Goal: Task Accomplishment & Management: Use online tool/utility

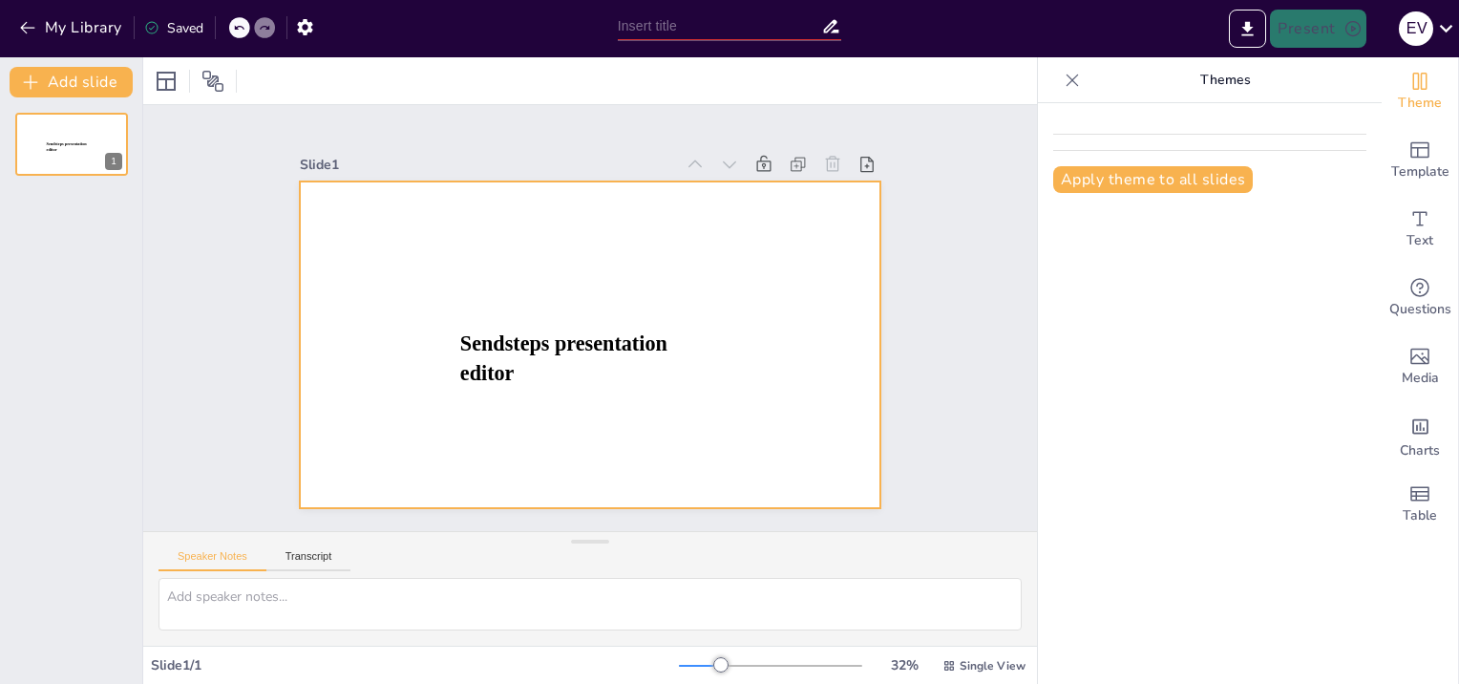
type input "New Sendsteps"
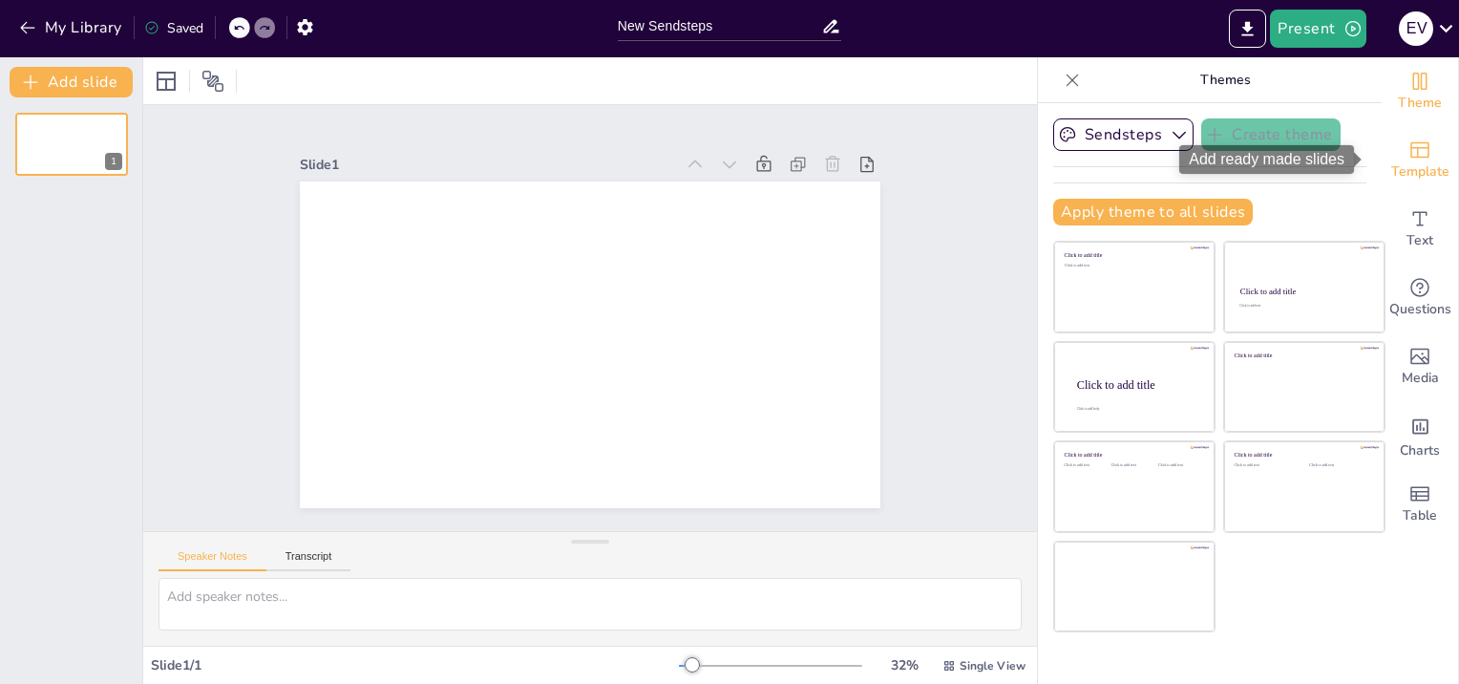
click at [1411, 157] on icon "Add ready made slides" at bounding box center [1420, 150] width 19 height 16
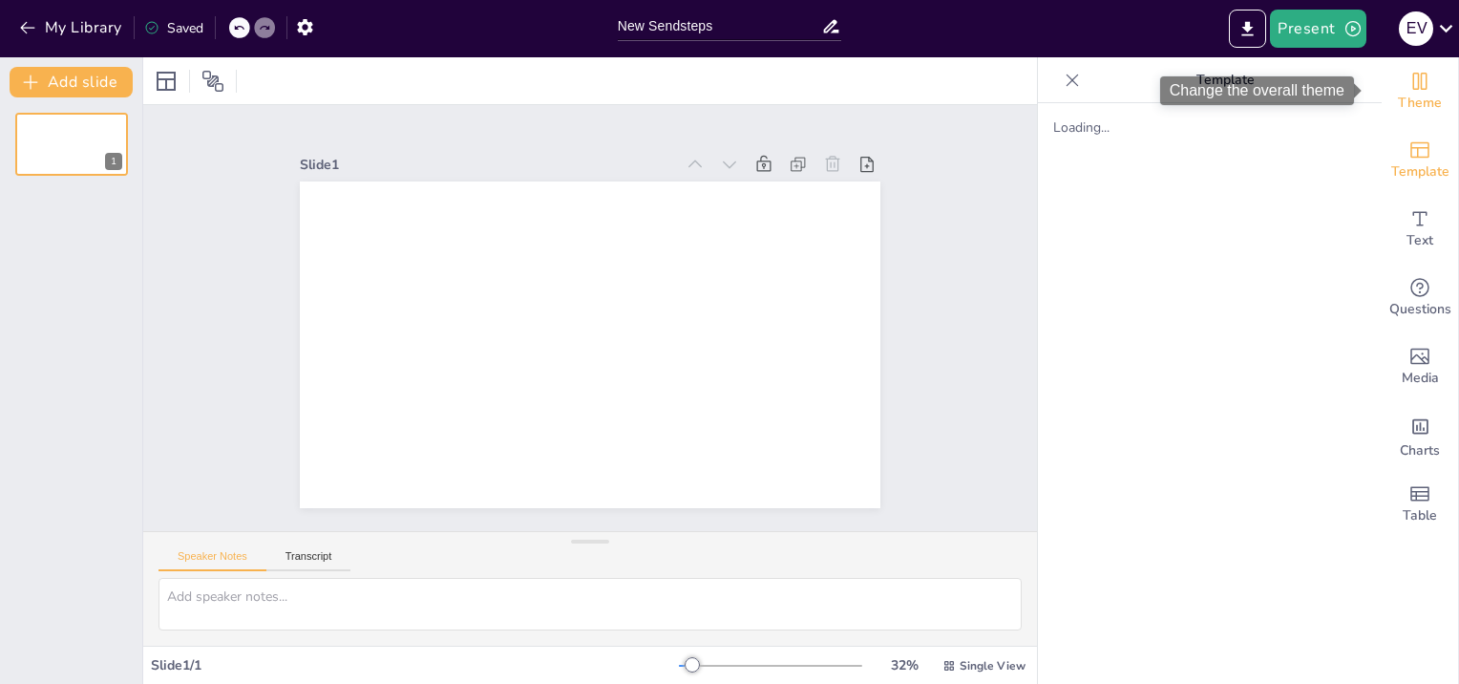
click at [1410, 92] on icon "Change the overall theme" at bounding box center [1420, 81] width 23 height 23
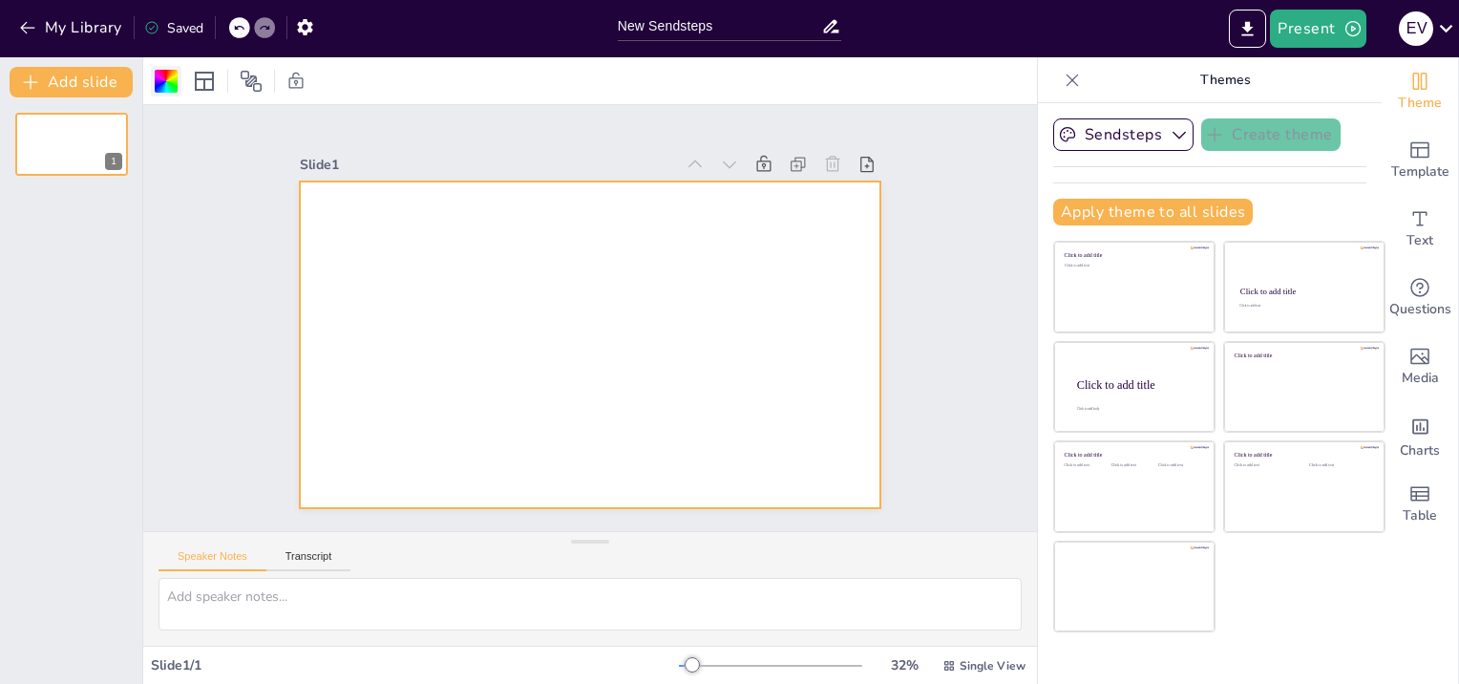
click at [163, 79] on div at bounding box center [166, 81] width 23 height 23
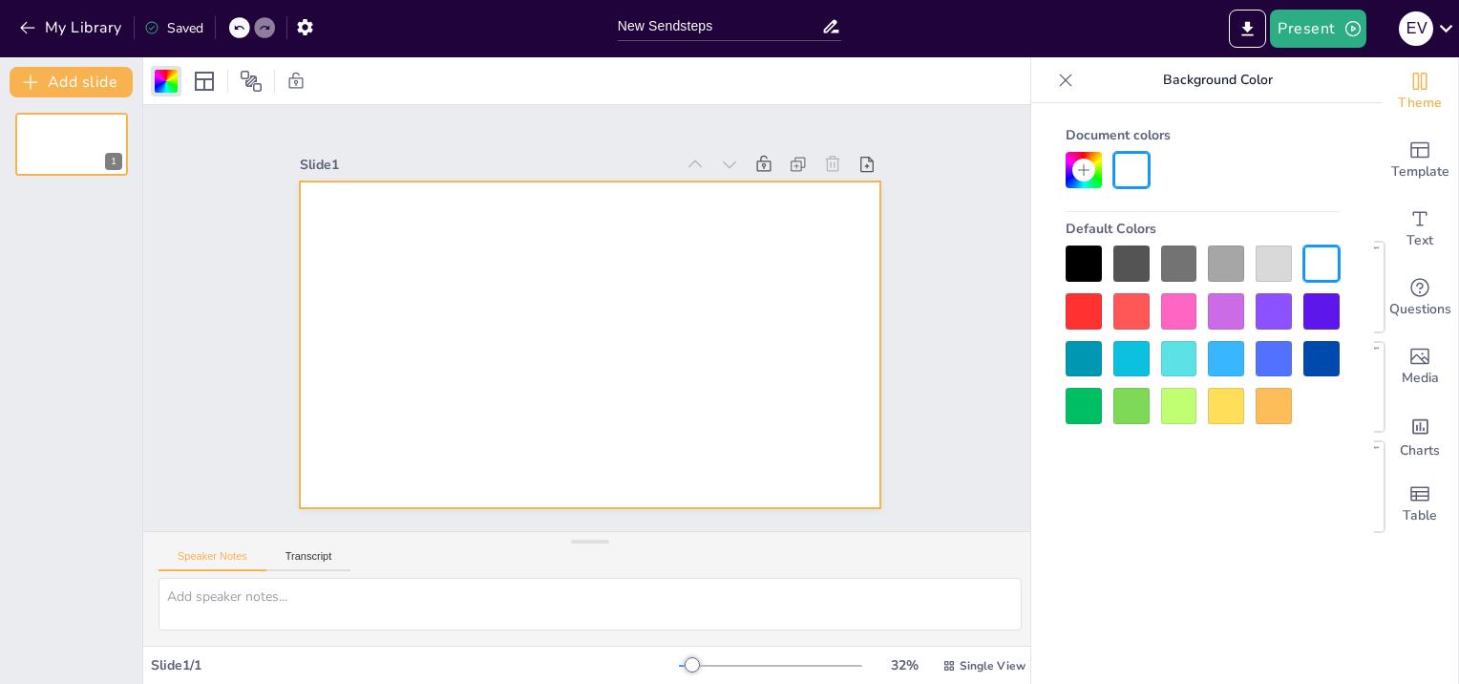
click at [1181, 362] on div at bounding box center [1179, 359] width 36 height 36
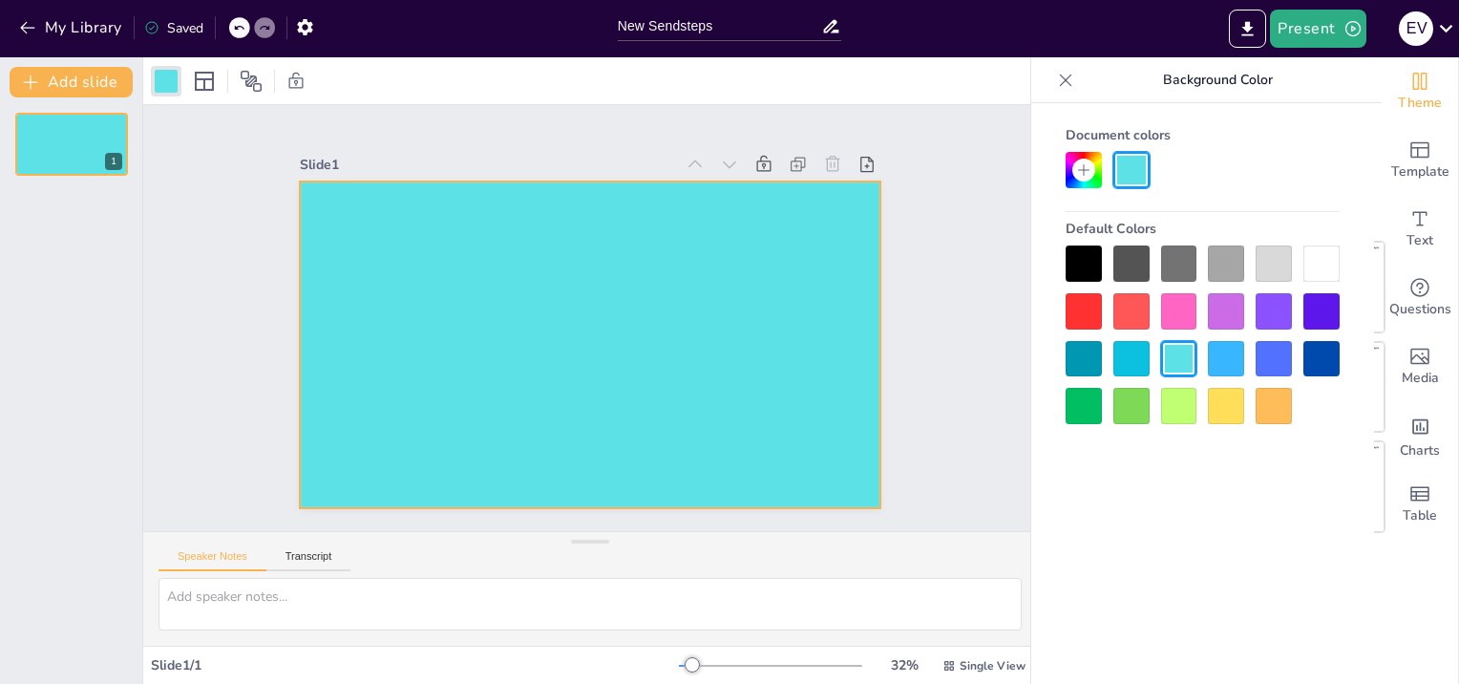
click at [1081, 168] on icon at bounding box center [1083, 169] width 15 height 15
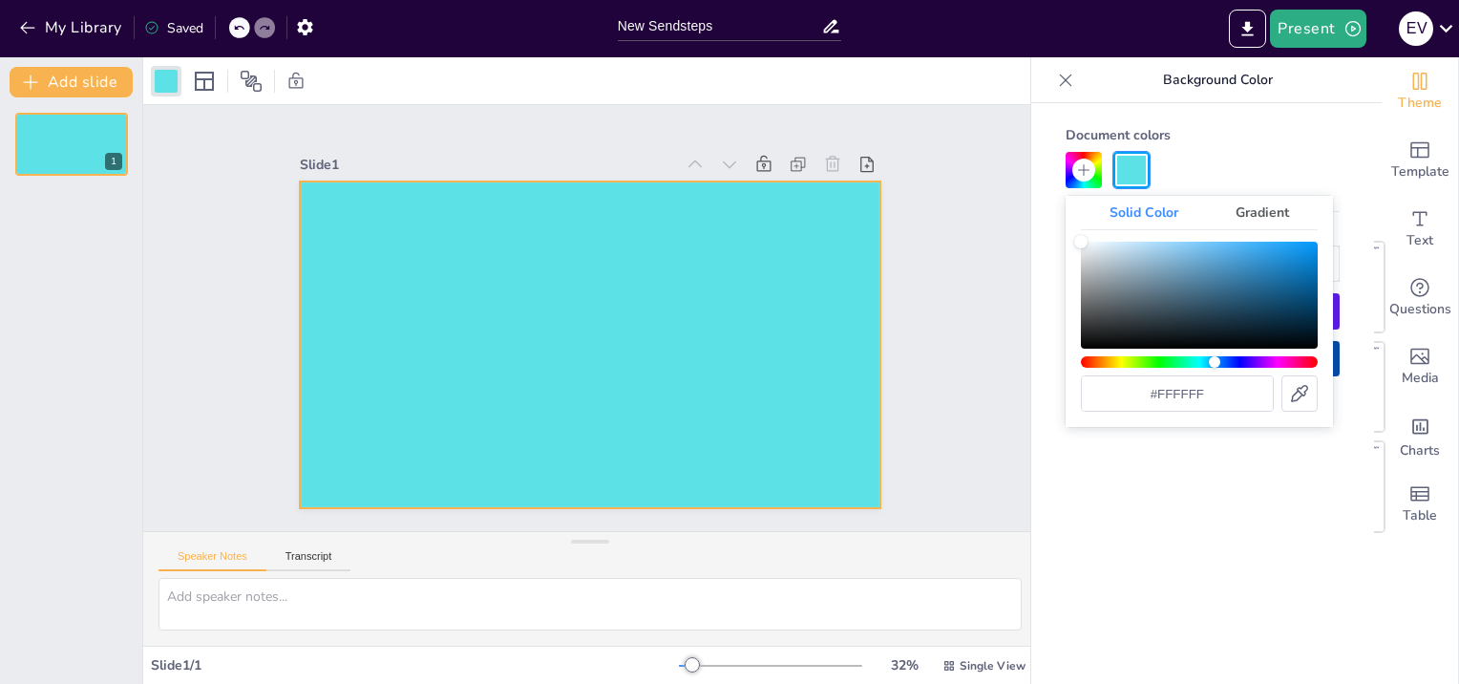
click at [1215, 363] on div "Hue" at bounding box center [1199, 361] width 237 height 11
click at [1222, 363] on div "Hue" at bounding box center [1199, 361] width 237 height 11
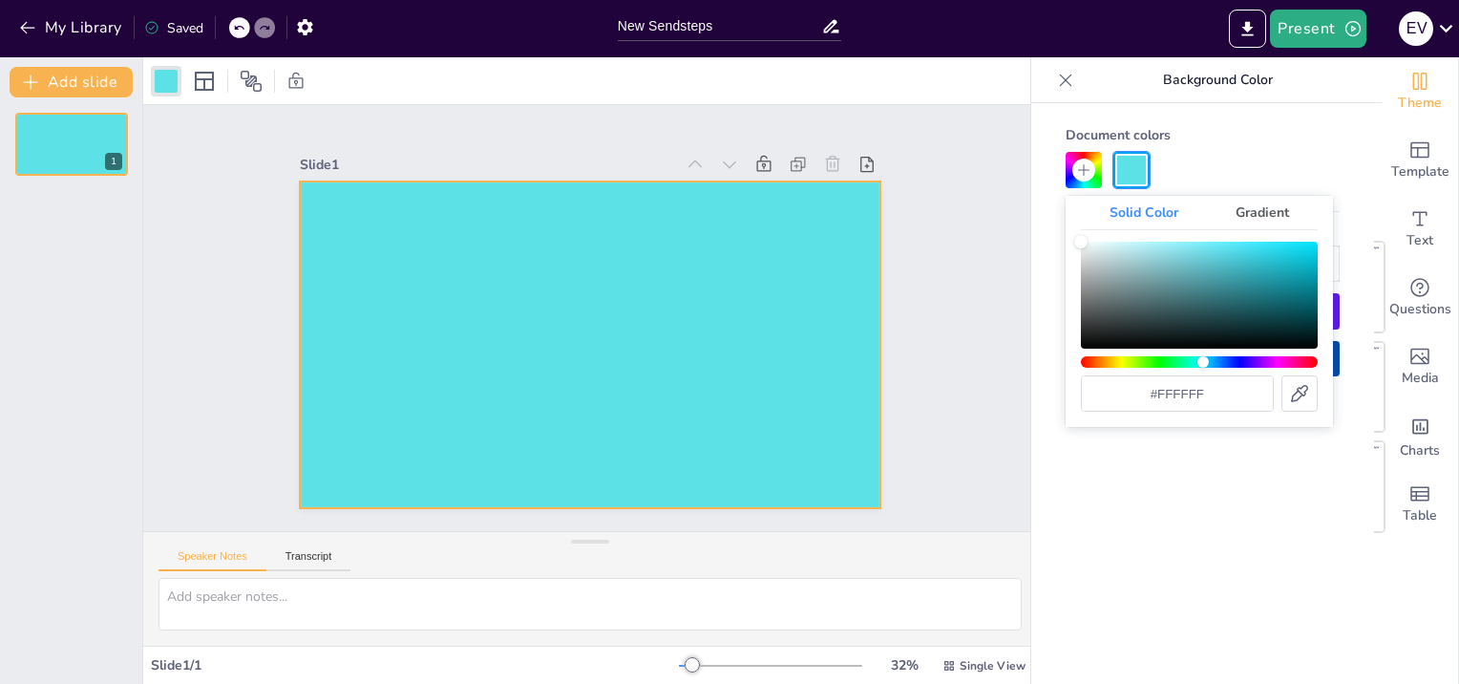
drag, startPoint x: 1220, startPoint y: 363, endPoint x: 1203, endPoint y: 367, distance: 16.7
click at [1203, 367] on div "Hue" at bounding box center [1203, 361] width 11 height 11
type input "#b2e5eb"
click at [1138, 250] on div "Color" at bounding box center [1199, 295] width 237 height 107
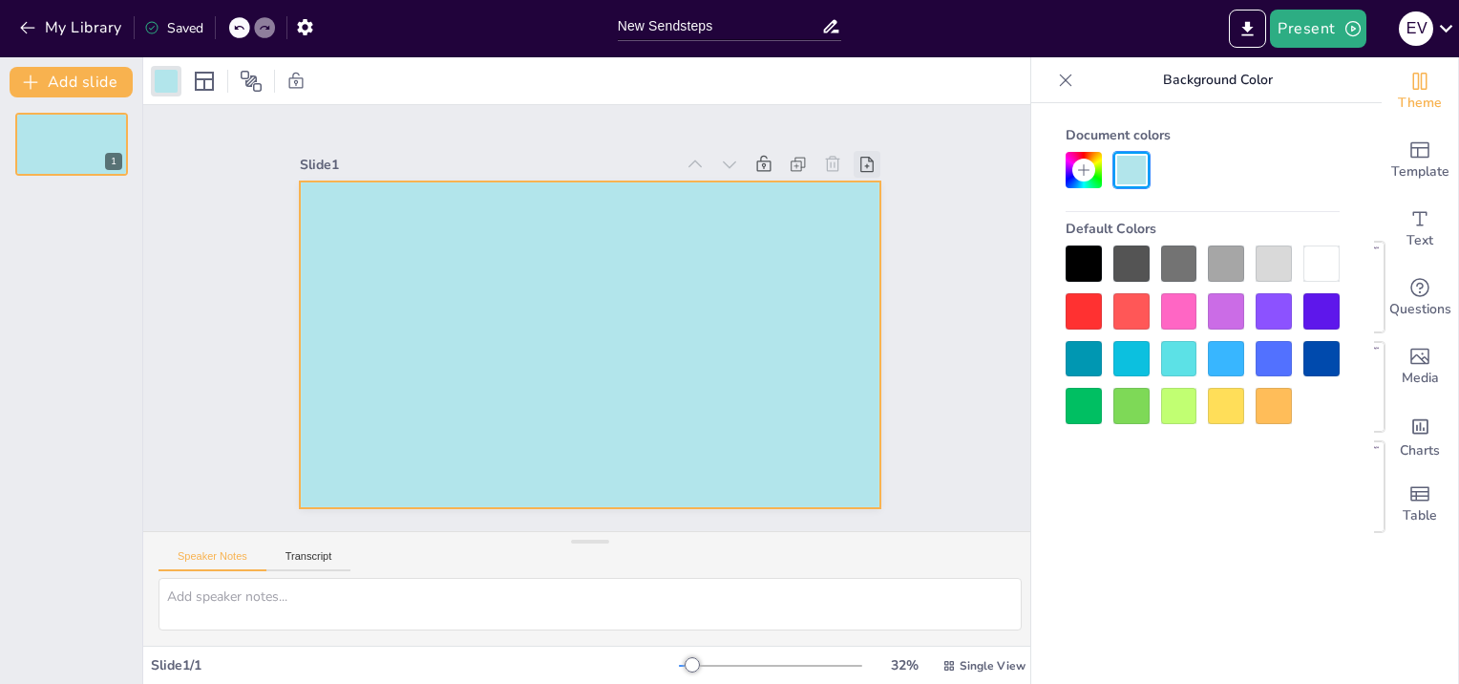
click at [858, 158] on icon at bounding box center [867, 164] width 19 height 19
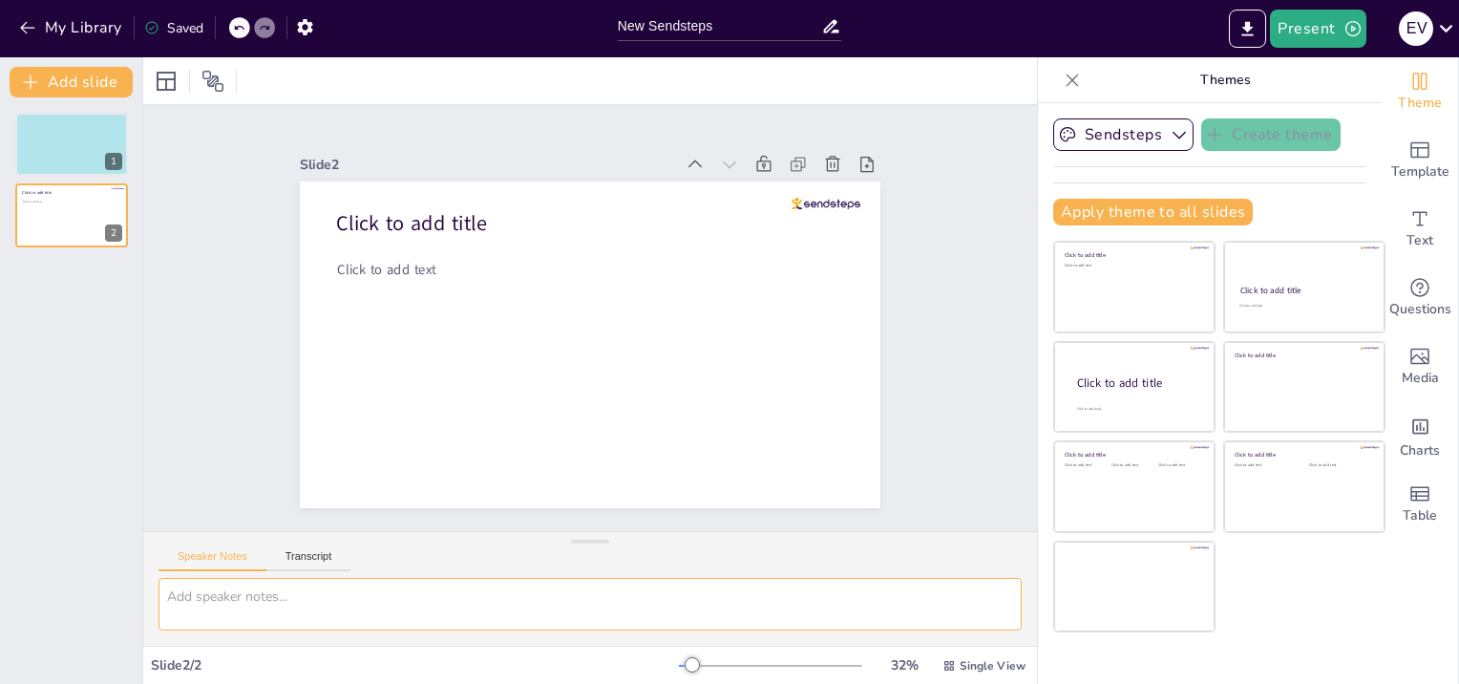
click at [172, 592] on textarea at bounding box center [590, 604] width 863 height 53
click at [317, 562] on button "Transcript" at bounding box center [308, 560] width 85 height 21
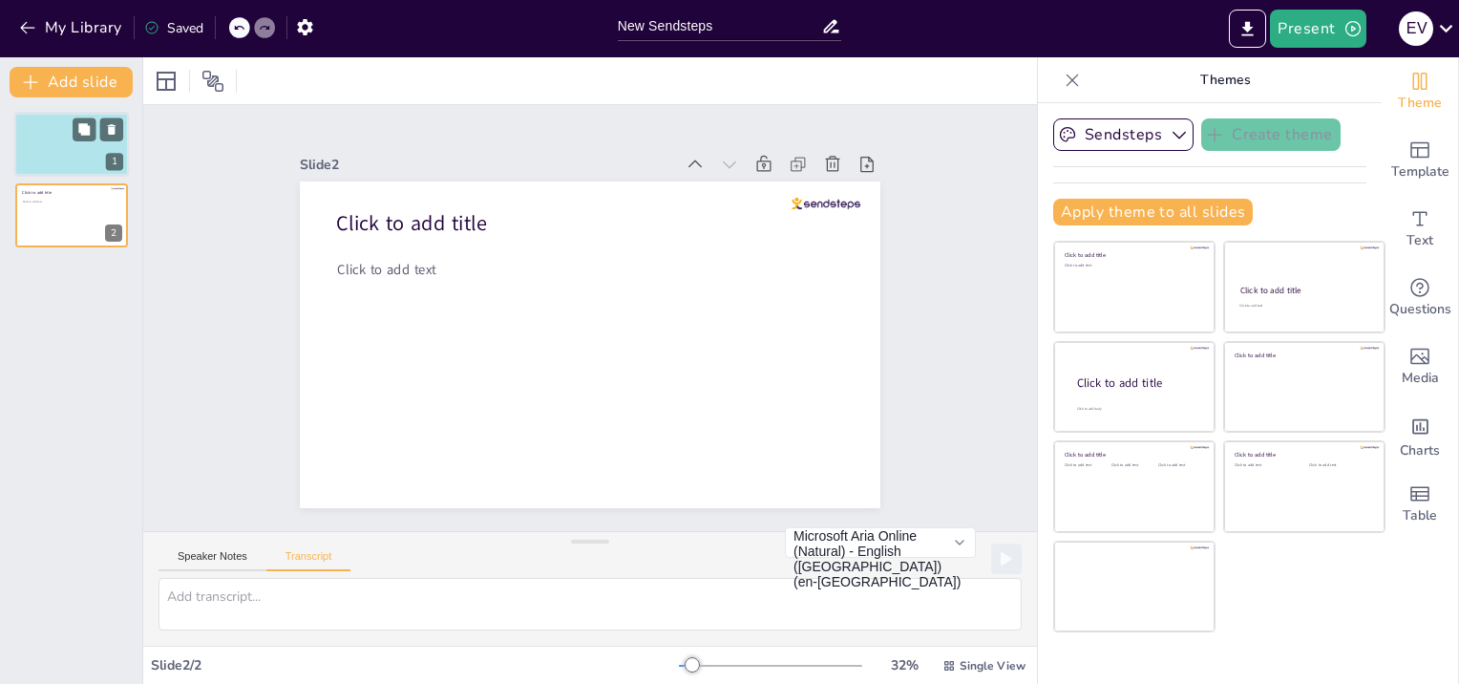
click at [73, 149] on div at bounding box center [71, 144] width 115 height 65
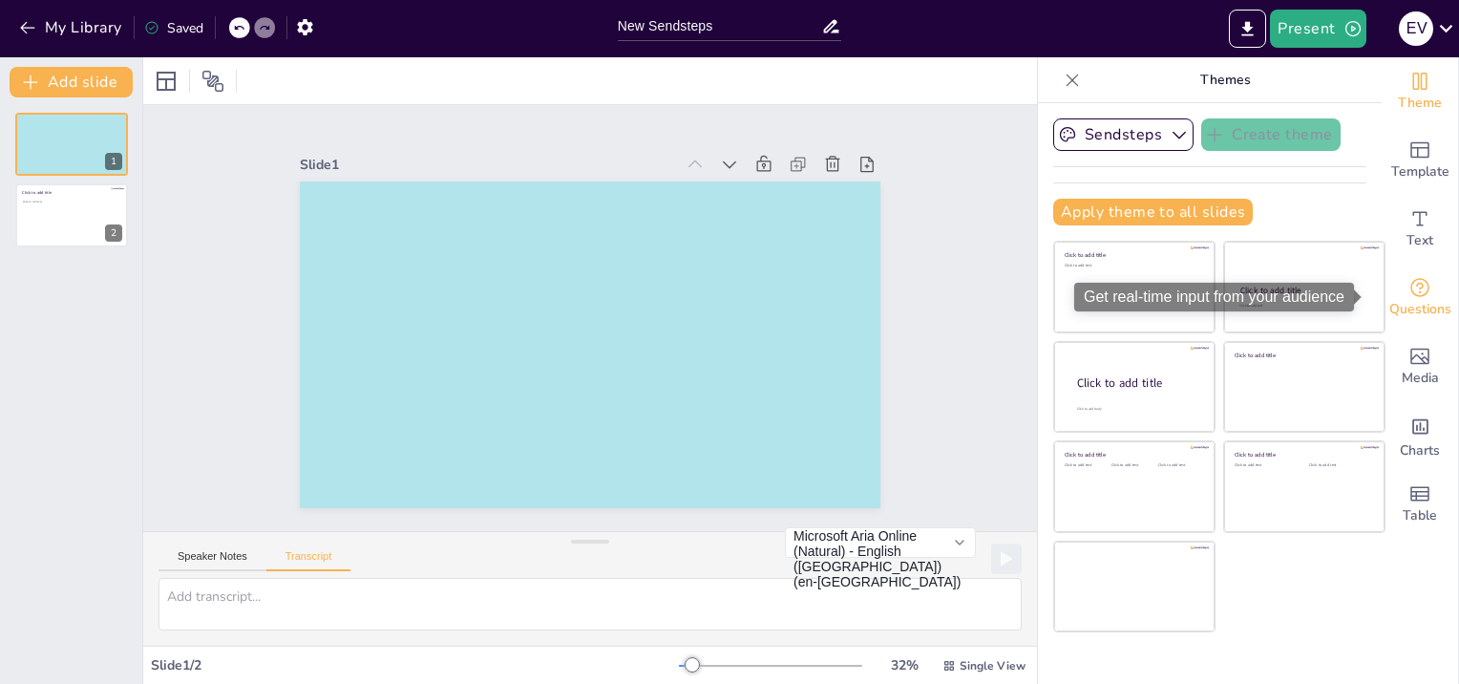
click at [1409, 304] on span "Questions" at bounding box center [1421, 309] width 62 height 21
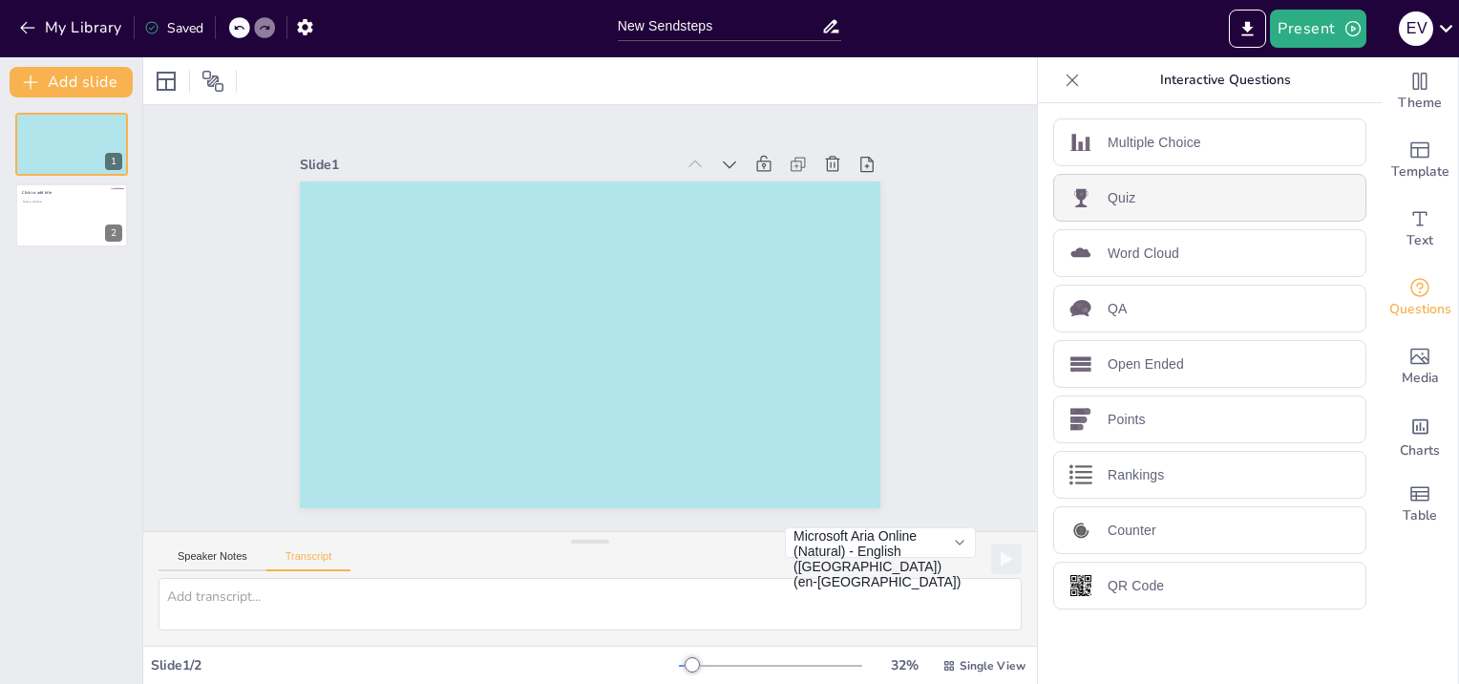
click at [1108, 202] on p "Quiz" at bounding box center [1122, 198] width 28 height 20
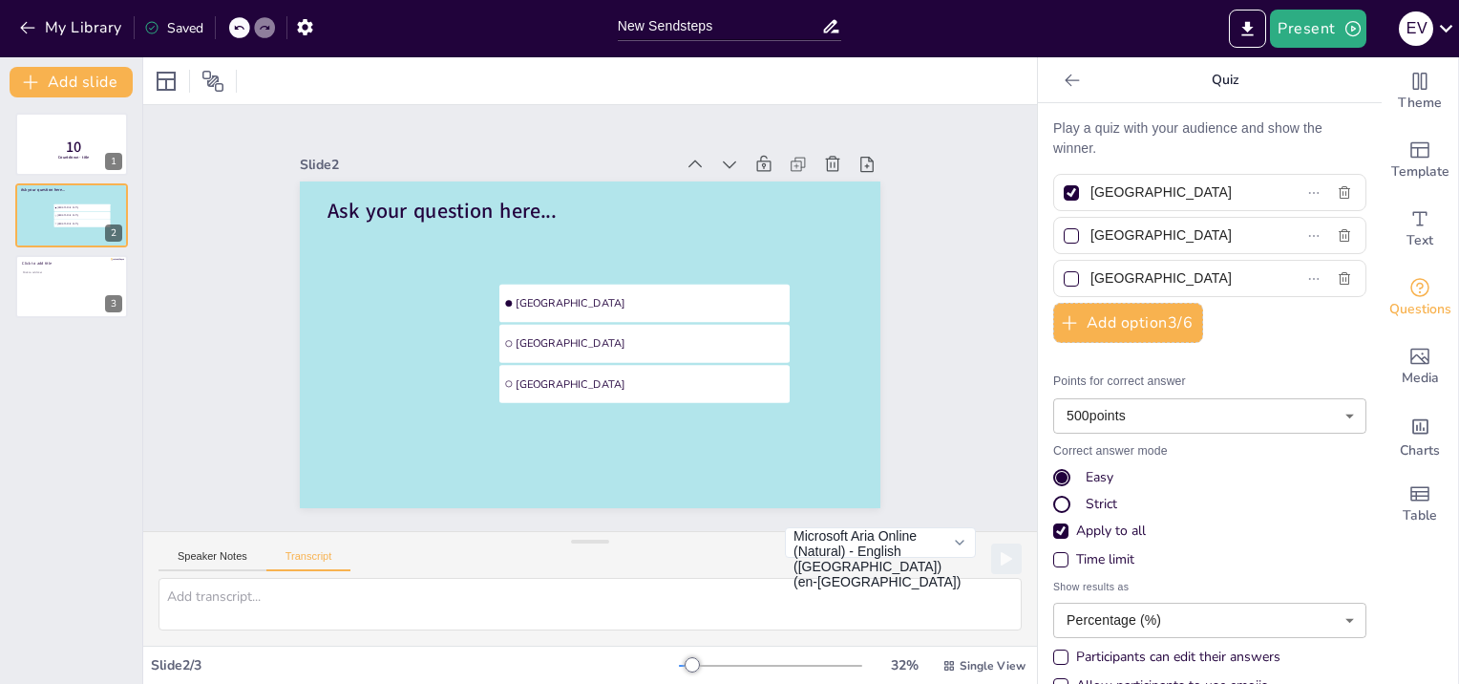
click at [1053, 133] on p "Play a quiz with your audience and show the winner." at bounding box center [1209, 138] width 313 height 40
click at [1089, 334] on button "Add option 3 / 6" at bounding box center [1128, 323] width 150 height 40
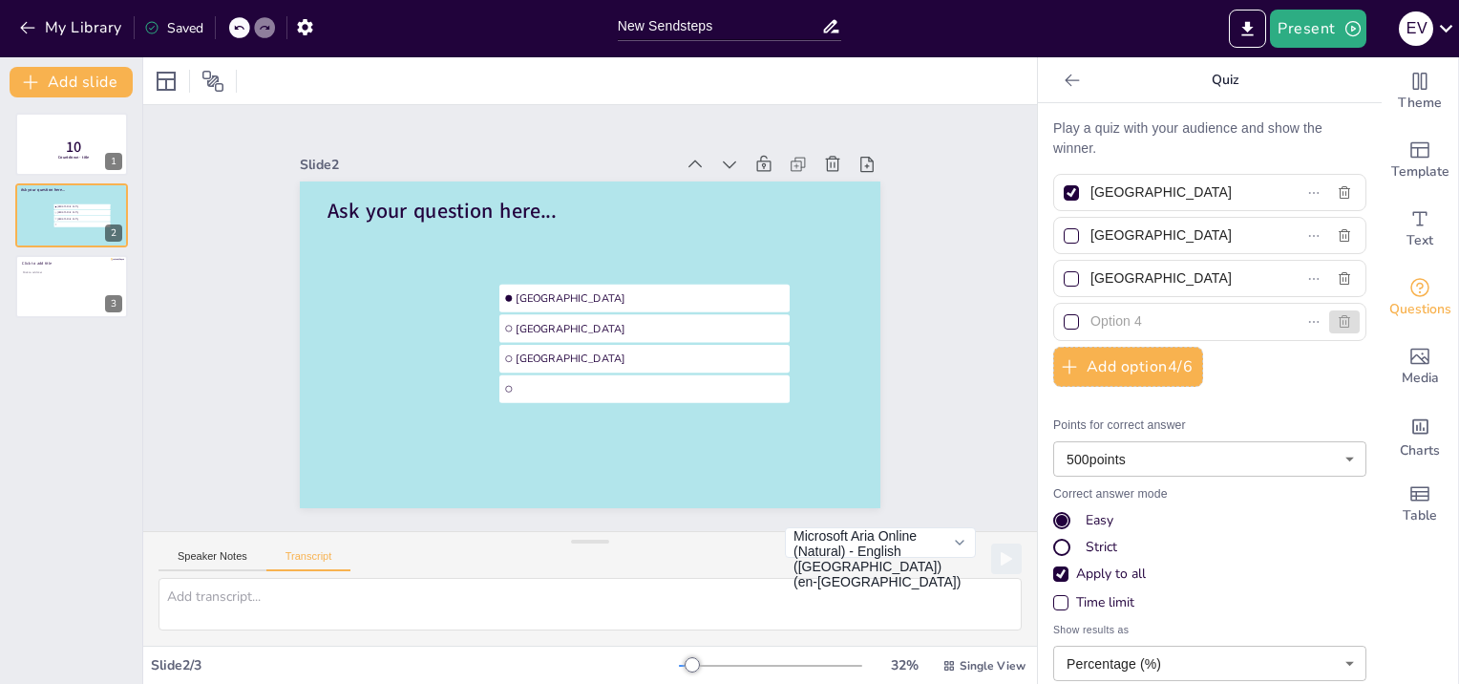
click at [1337, 321] on icon "button" at bounding box center [1344, 321] width 15 height 15
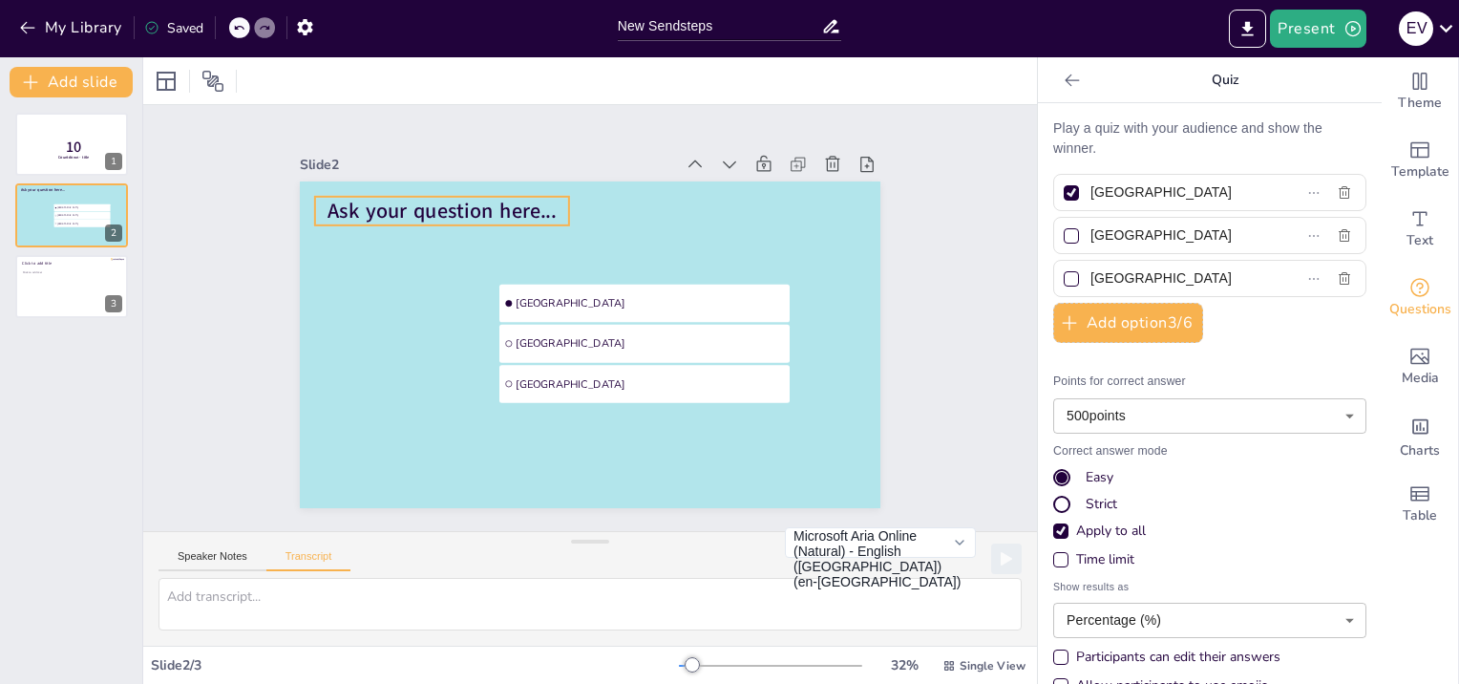
click at [379, 199] on span "Ask your question here..." at bounding box center [442, 211] width 229 height 28
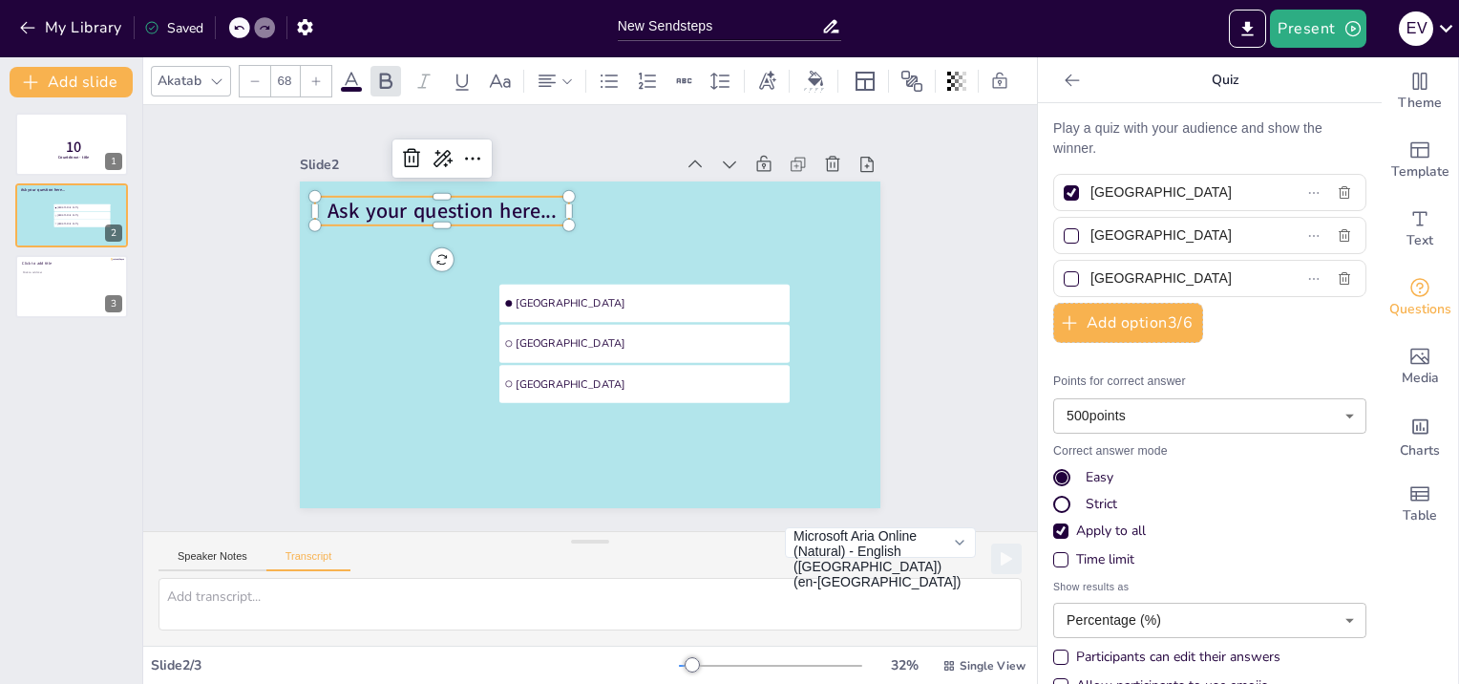
click at [379, 198] on span "Ask your question here..." at bounding box center [442, 211] width 229 height 28
click at [359, 206] on span "Ask your question here..." at bounding box center [442, 211] width 229 height 28
click at [328, 205] on span "Ask your question here..." at bounding box center [442, 211] width 229 height 28
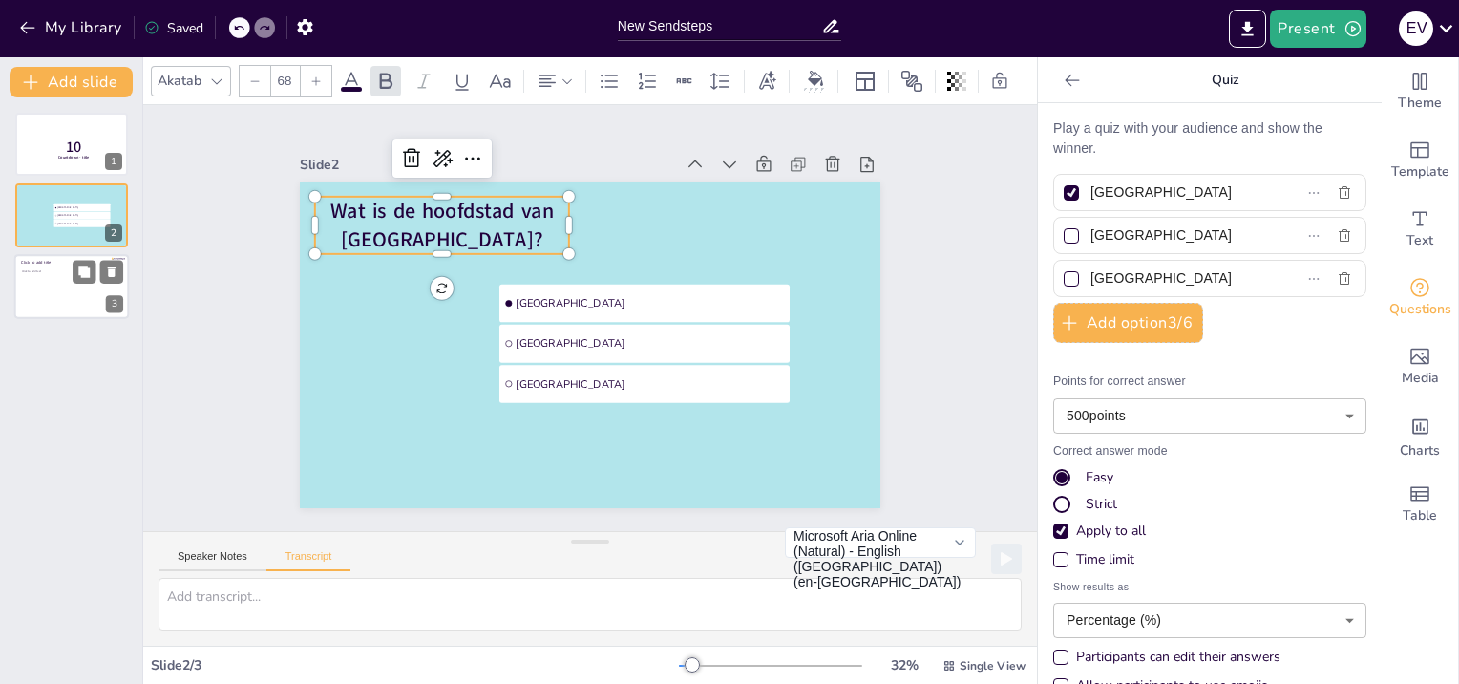
click at [66, 285] on div at bounding box center [71, 286] width 115 height 65
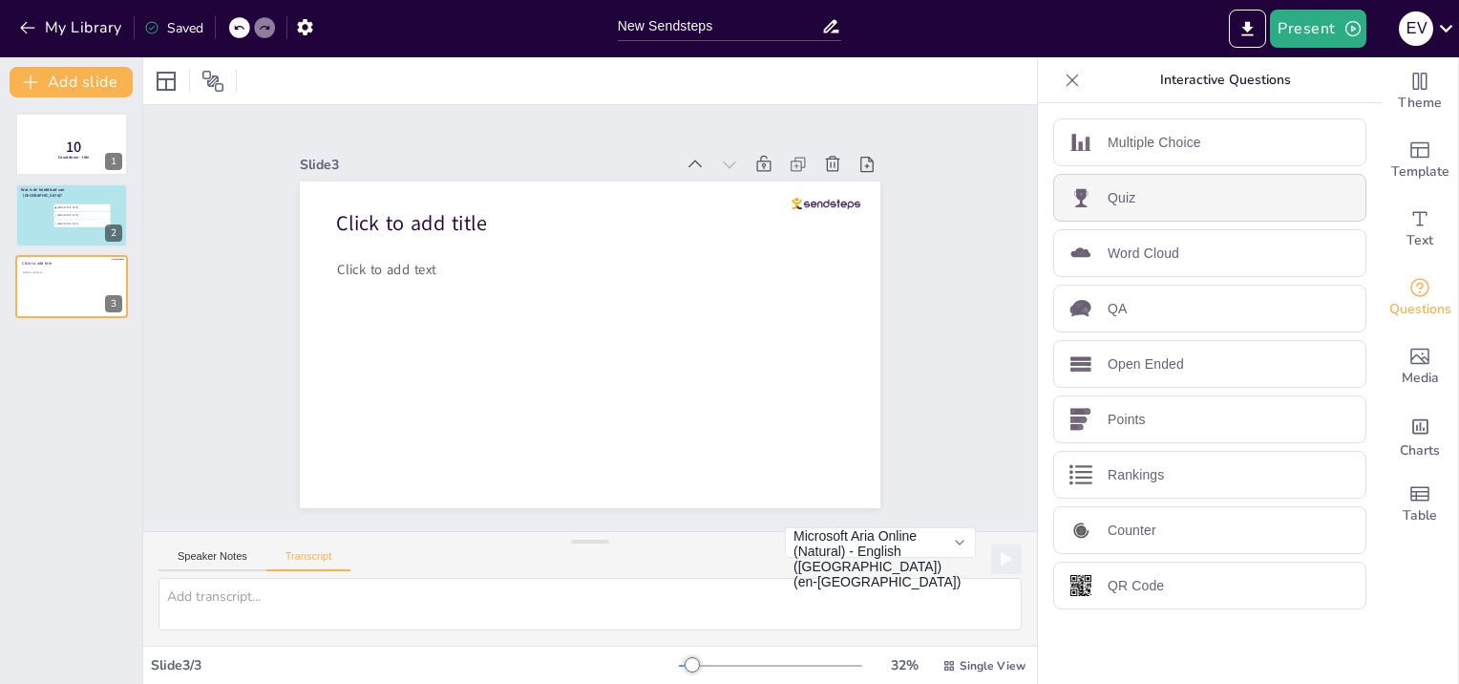
click at [1119, 191] on p "Quiz" at bounding box center [1122, 198] width 28 height 20
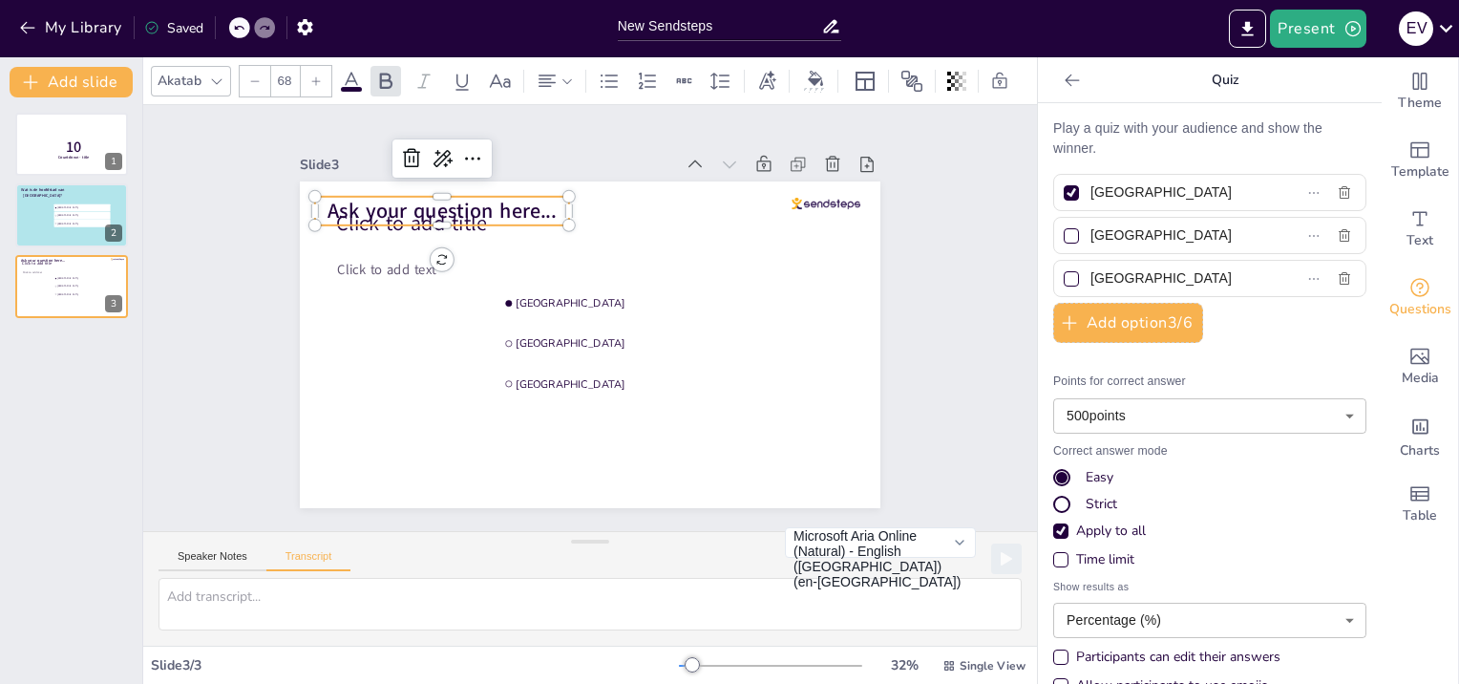
click at [355, 217] on span "Ask your question here..." at bounding box center [442, 211] width 229 height 28
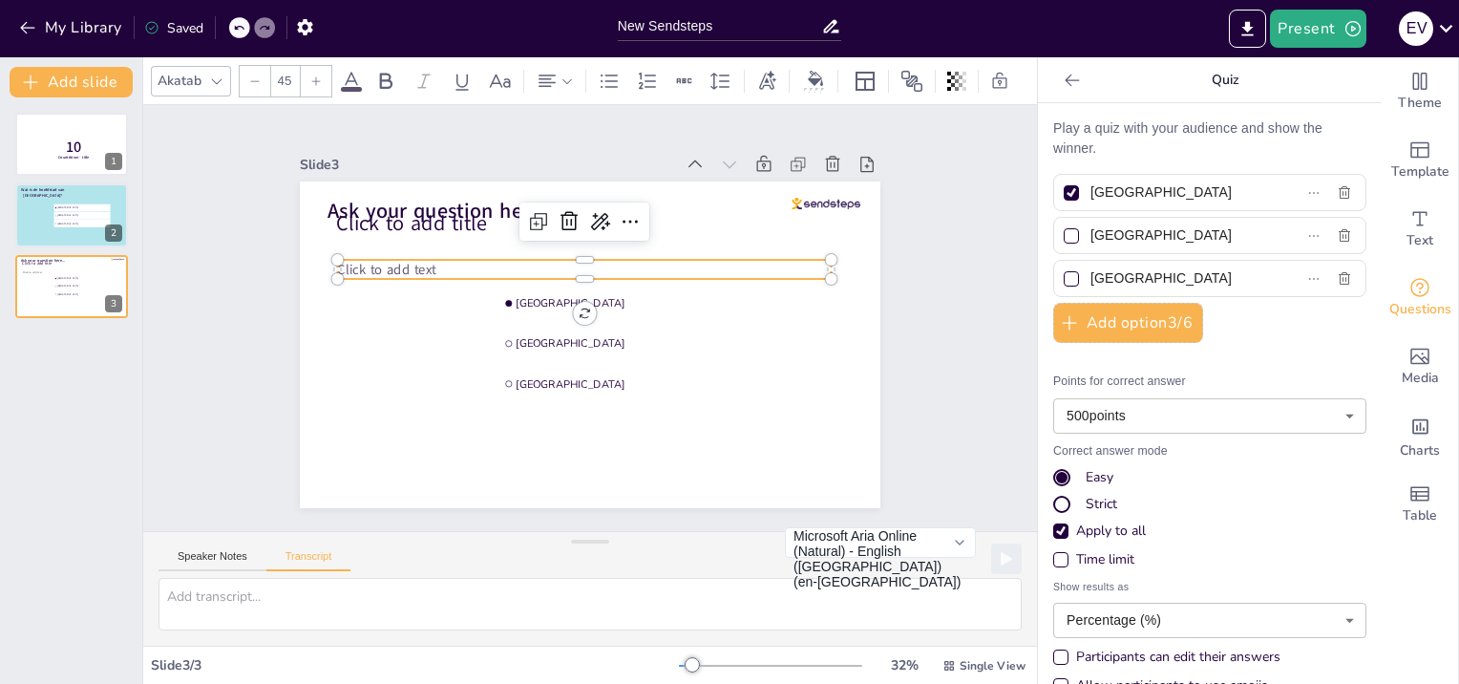
click at [340, 264] on span "Click to add text" at bounding box center [386, 269] width 98 height 19
type input "68"
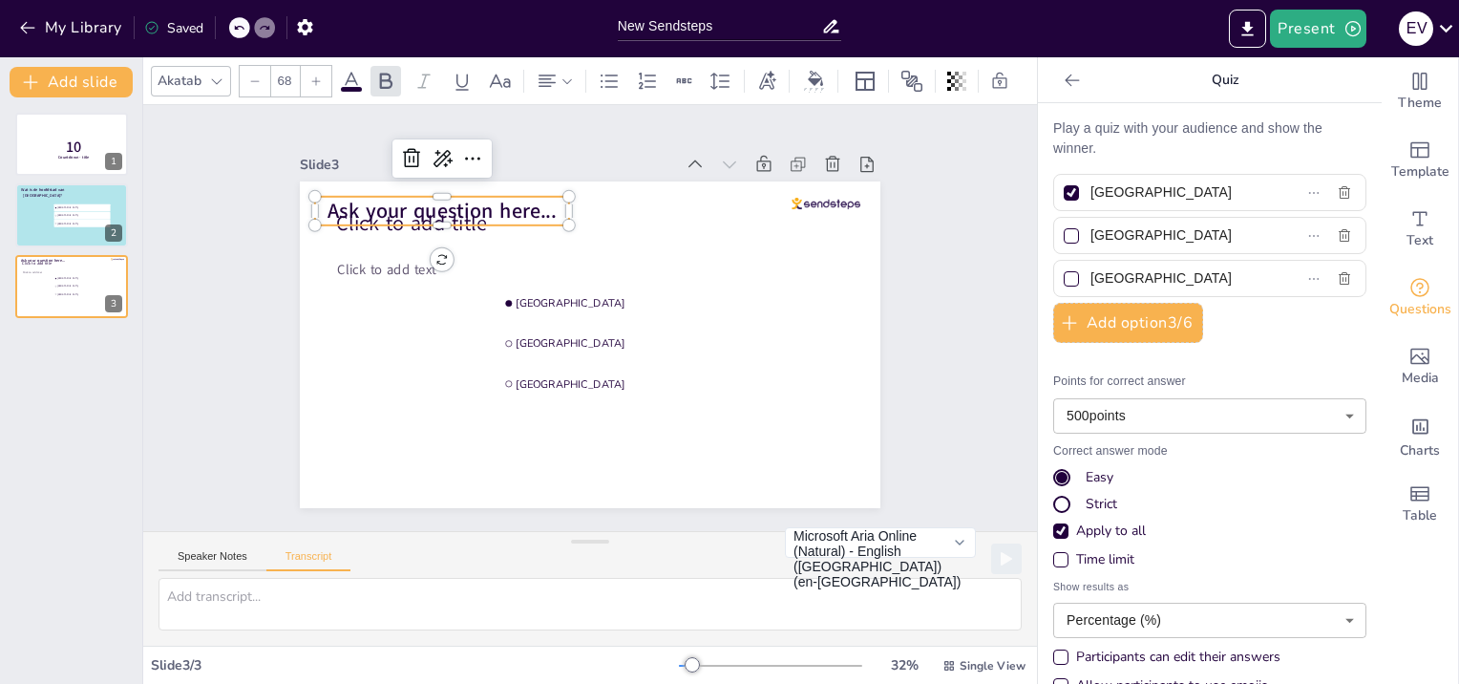
click at [356, 208] on span "Ask your question here..." at bounding box center [442, 211] width 229 height 28
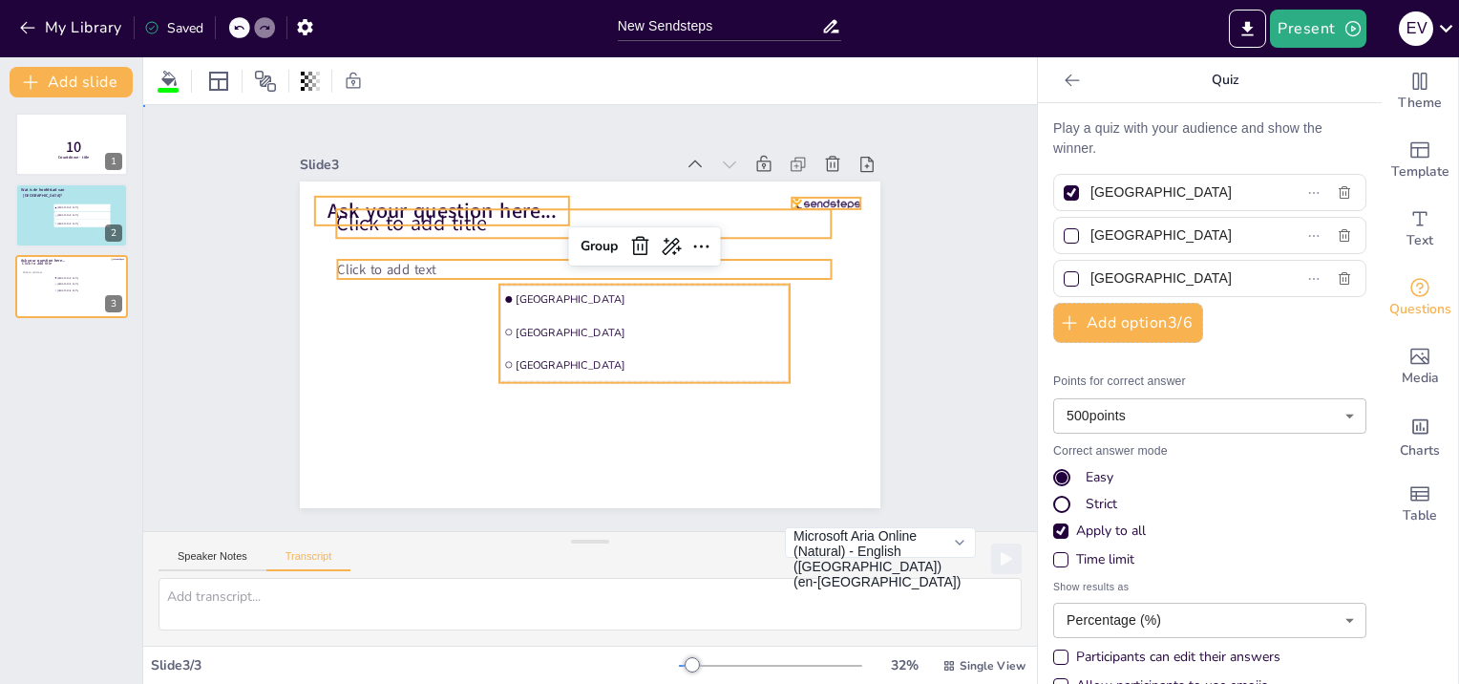
click at [356, 208] on span "Ask your question here..." at bounding box center [442, 211] width 229 height 28
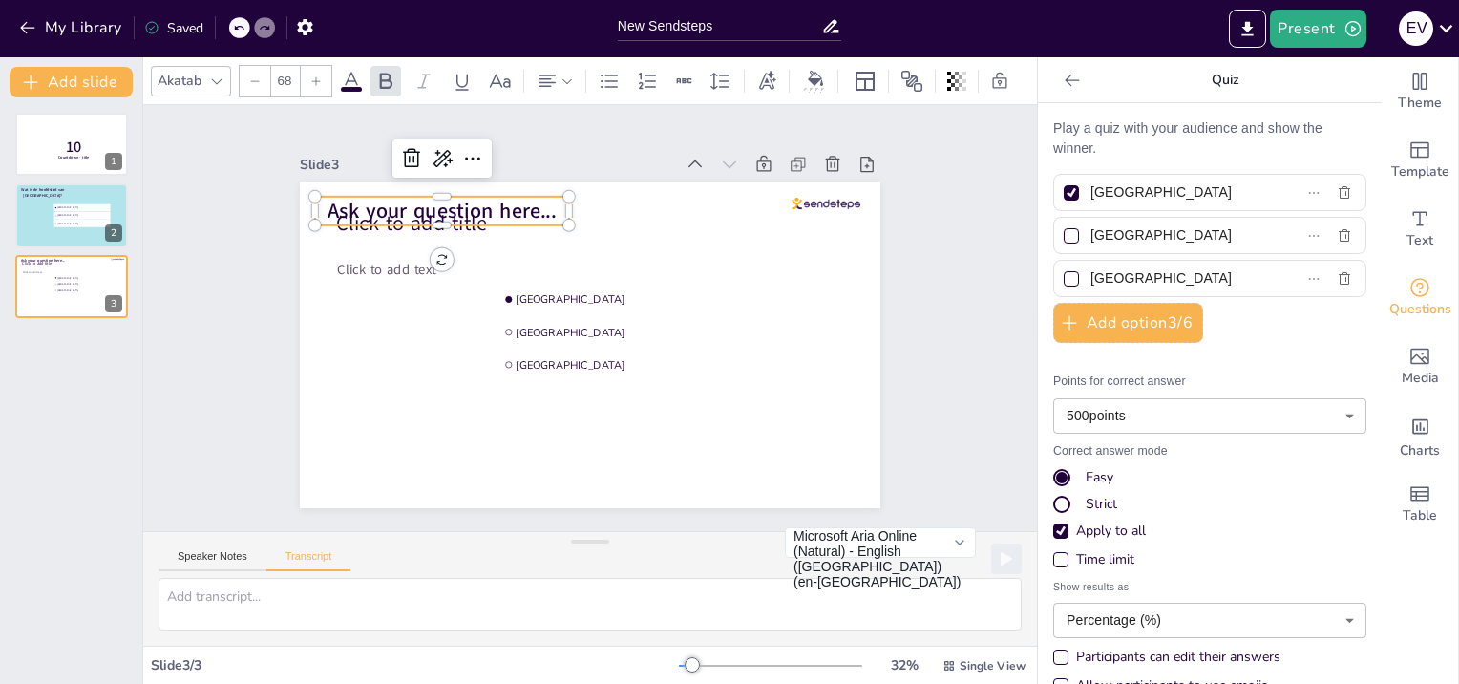
click at [367, 199] on span "Ask your question here..." at bounding box center [442, 211] width 229 height 28
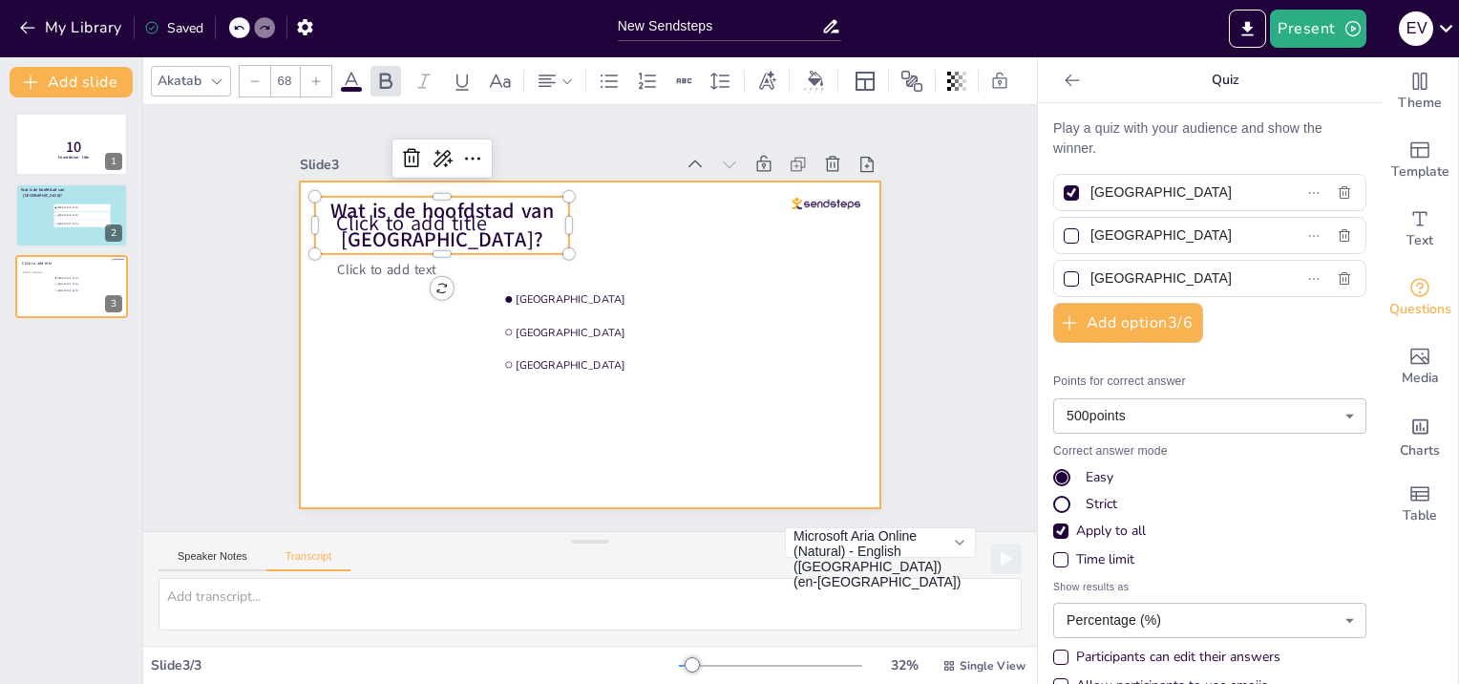
click at [352, 423] on div at bounding box center [590, 344] width 581 height 327
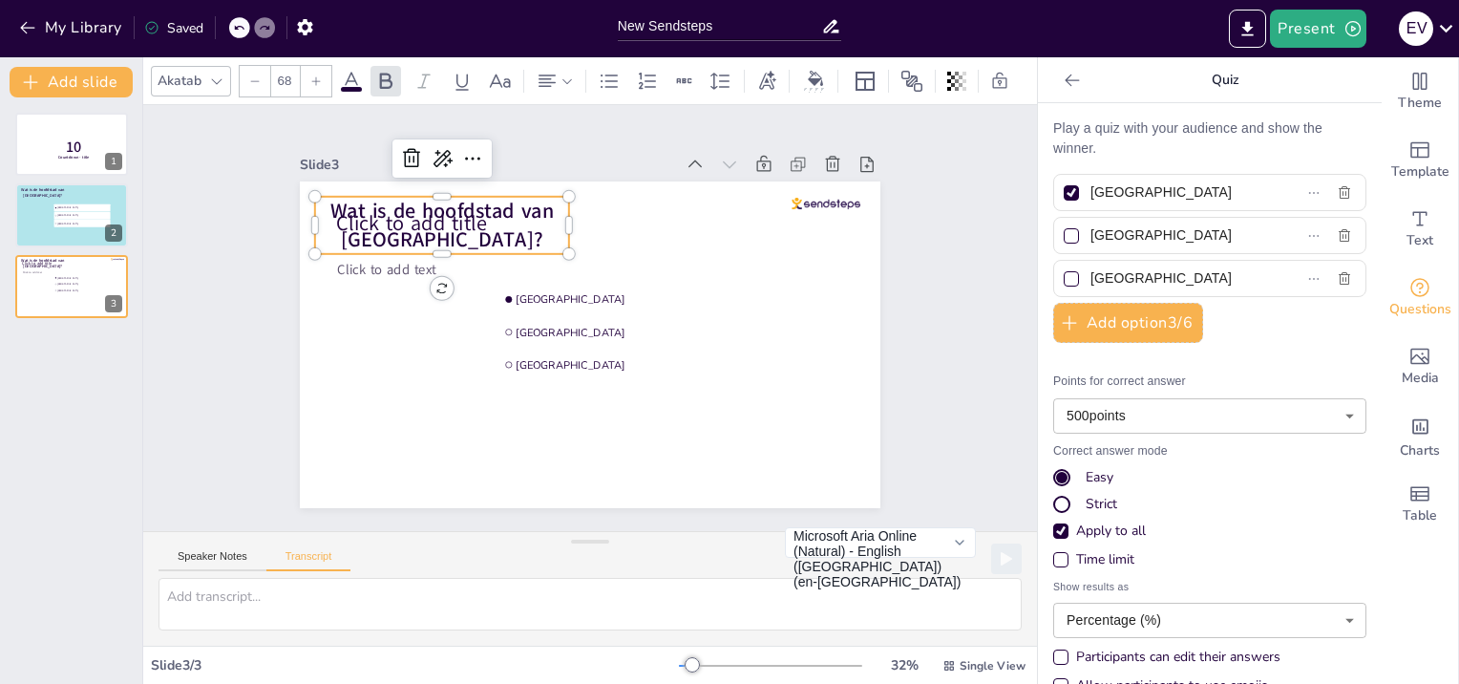
click at [342, 218] on span "Wat is de hoofdstad van [GEOGRAPHIC_DATA]?" at bounding box center [442, 225] width 224 height 57
click at [416, 215] on span "Wat is de hoofdstad van [GEOGRAPHIC_DATA]?" at bounding box center [442, 225] width 224 height 57
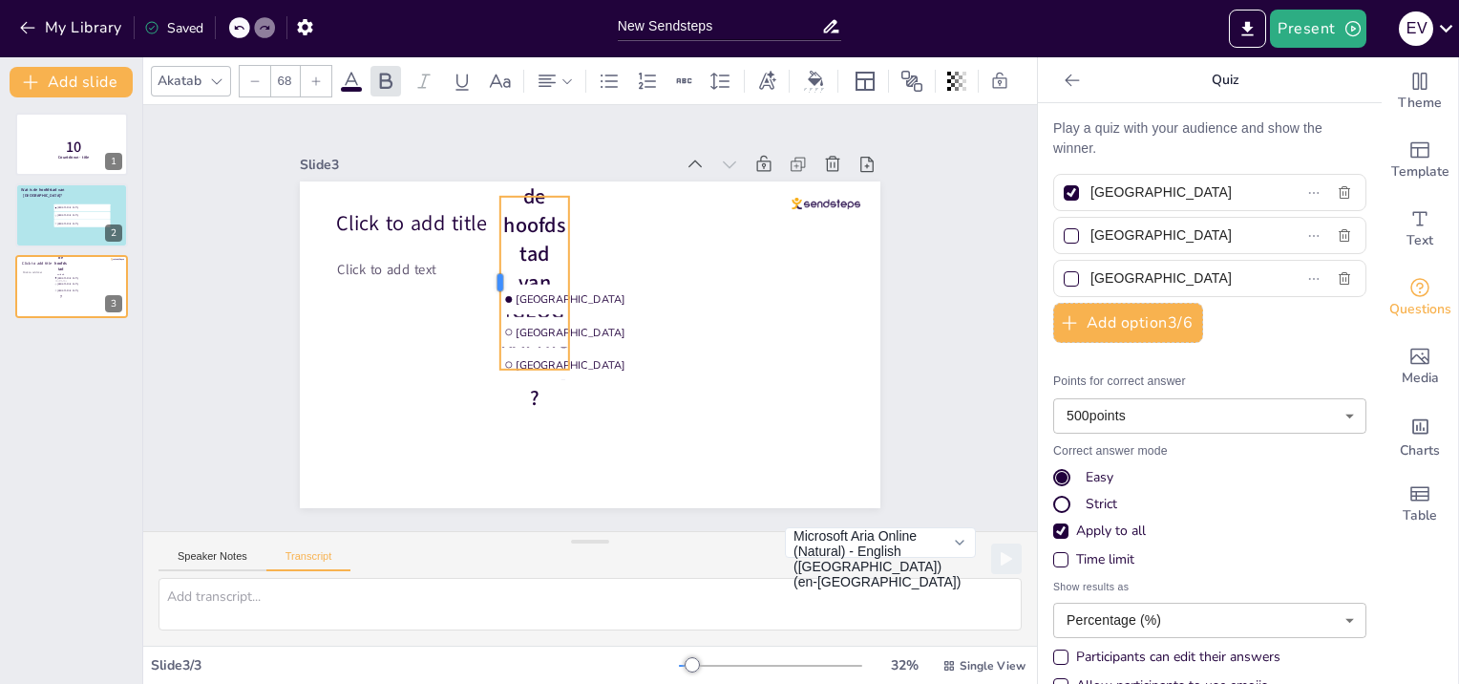
drag, startPoint x: 299, startPoint y: 202, endPoint x: 485, endPoint y: 205, distance: 186.3
click at [485, 205] on div at bounding box center [492, 283] width 15 height 173
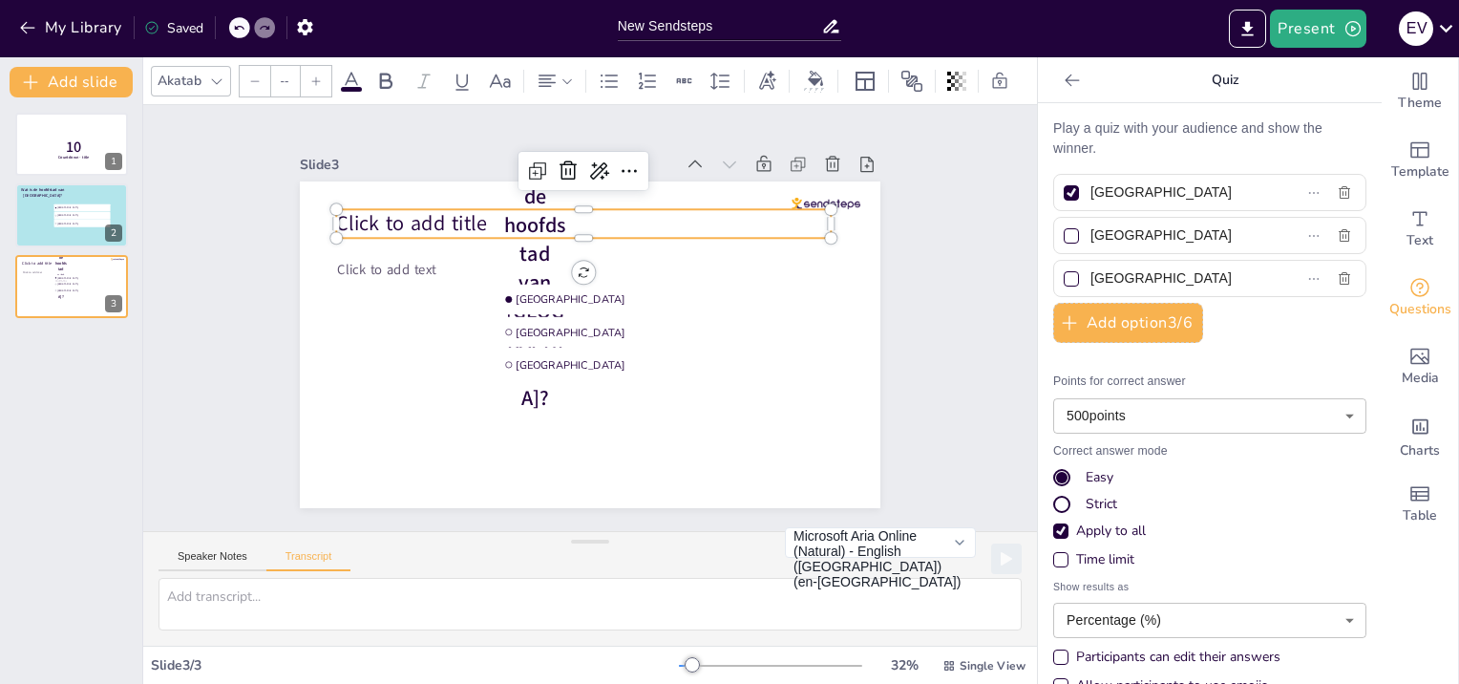
type input "68"
click at [383, 218] on span "Click to add title" at bounding box center [411, 224] width 150 height 28
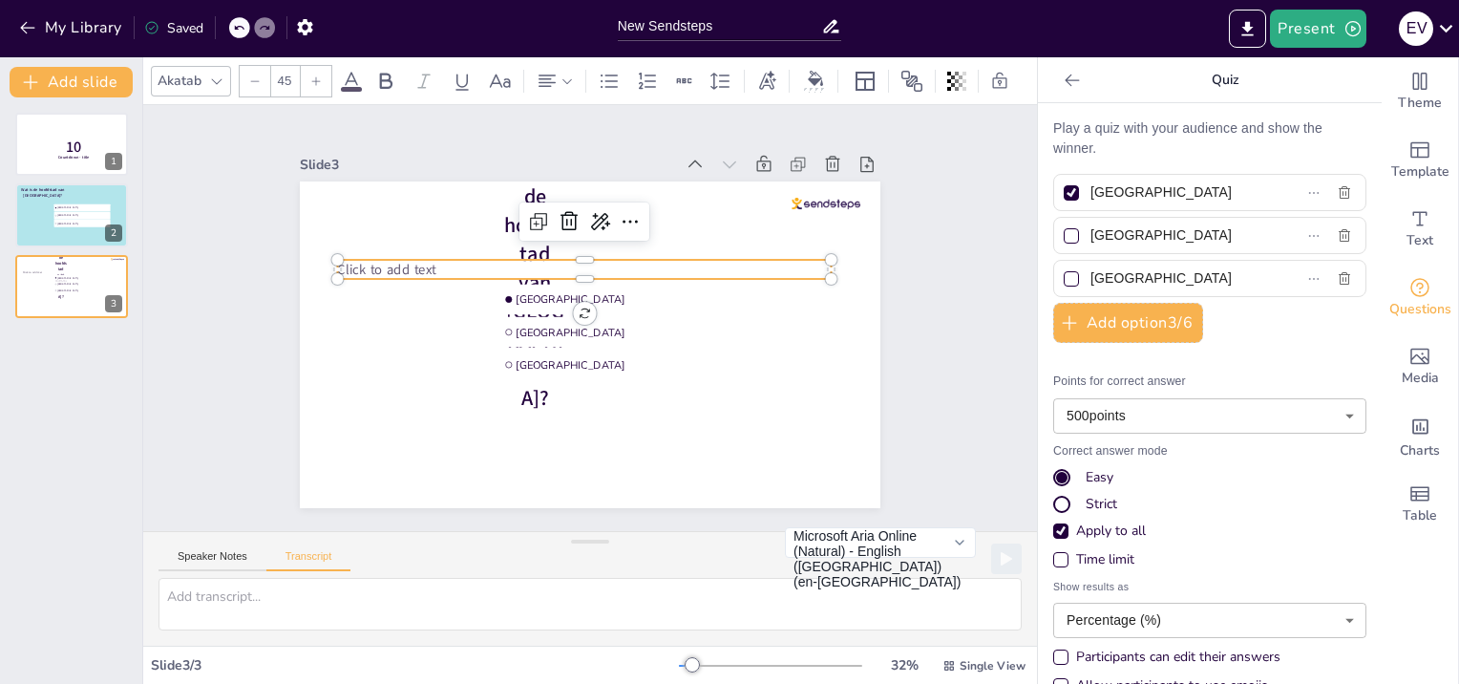
click at [369, 265] on span "Click to add text" at bounding box center [386, 269] width 98 height 19
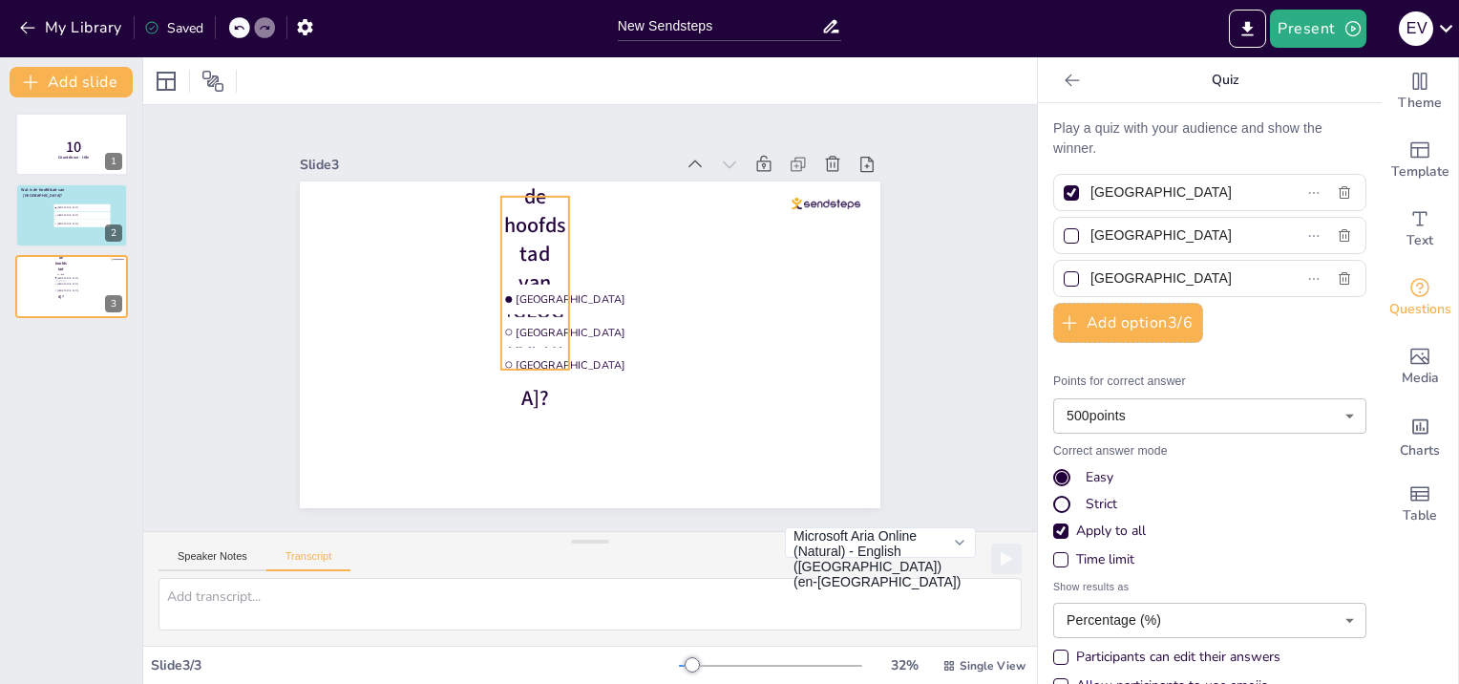
click at [519, 209] on span "Wat is de hoofdstad van [GEOGRAPHIC_DATA]?" at bounding box center [535, 283] width 62 height 259
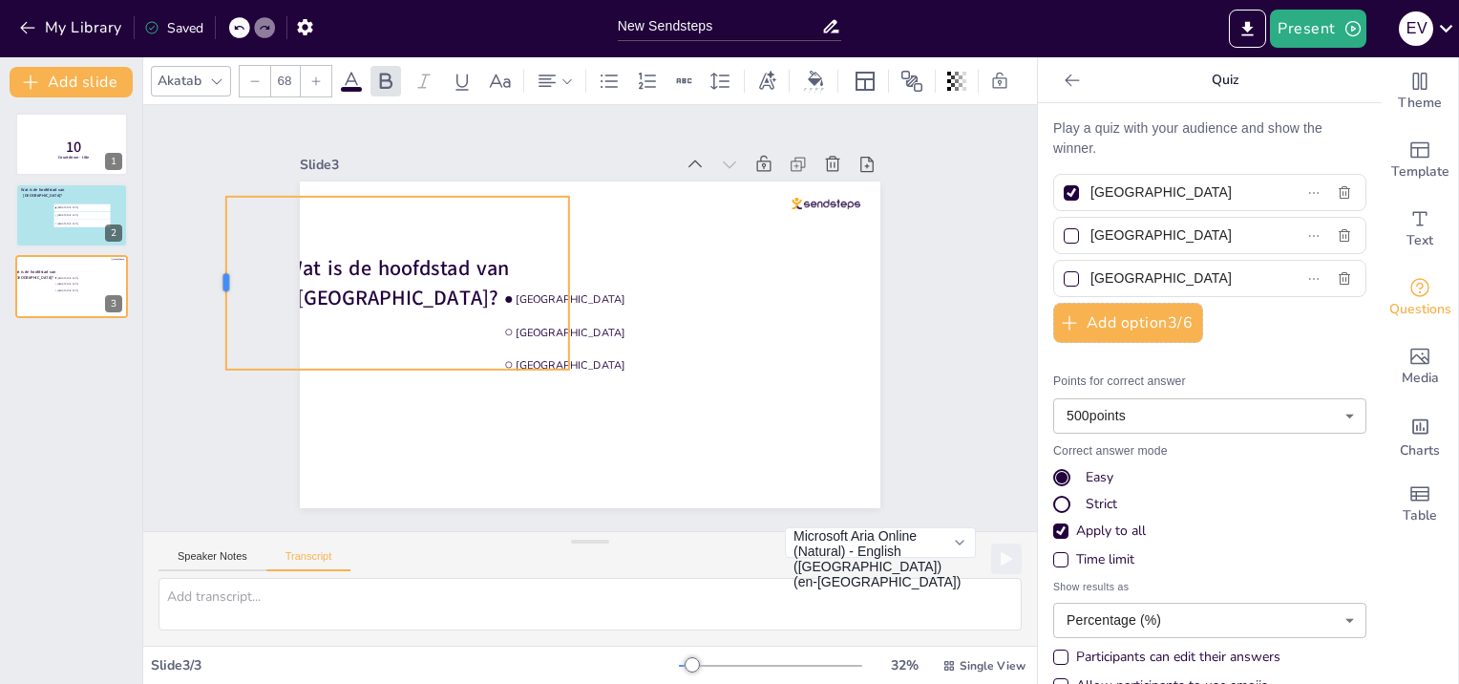
drag, startPoint x: 485, startPoint y: 278, endPoint x: 210, endPoint y: 214, distance: 282.4
click at [211, 214] on div at bounding box center [218, 283] width 15 height 173
click at [212, 277] on div "Slide 1 10 Countdown - title Slide 2 Wat is de hoofdstad van Nederland? Amsterd…" at bounding box center [590, 318] width 894 height 426
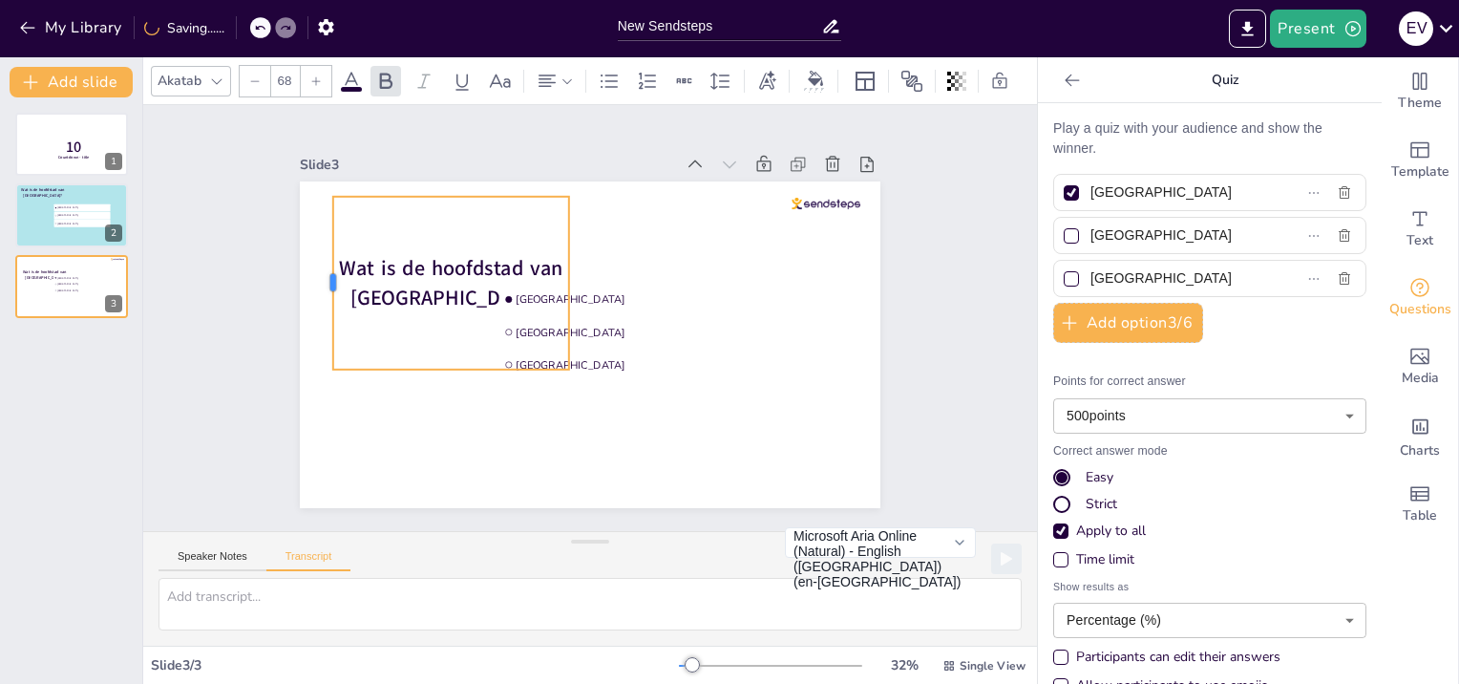
drag, startPoint x: 209, startPoint y: 276, endPoint x: 316, endPoint y: 269, distance: 107.2
click at [318, 269] on div at bounding box center [325, 283] width 15 height 173
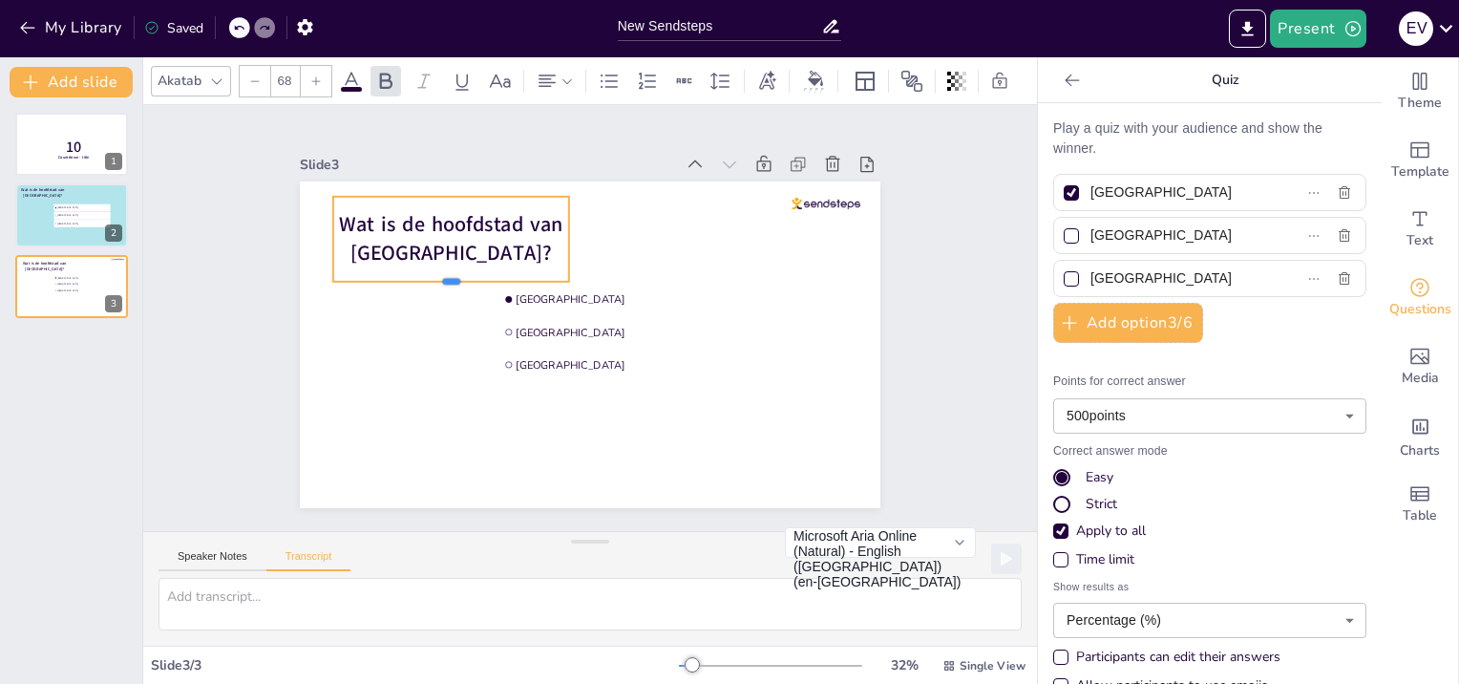
drag, startPoint x: 436, startPoint y: 362, endPoint x: 427, endPoint y: 271, distance: 91.1
click at [427, 282] on div at bounding box center [451, 289] width 236 height 15
click at [1065, 77] on icon at bounding box center [1072, 80] width 14 height 12
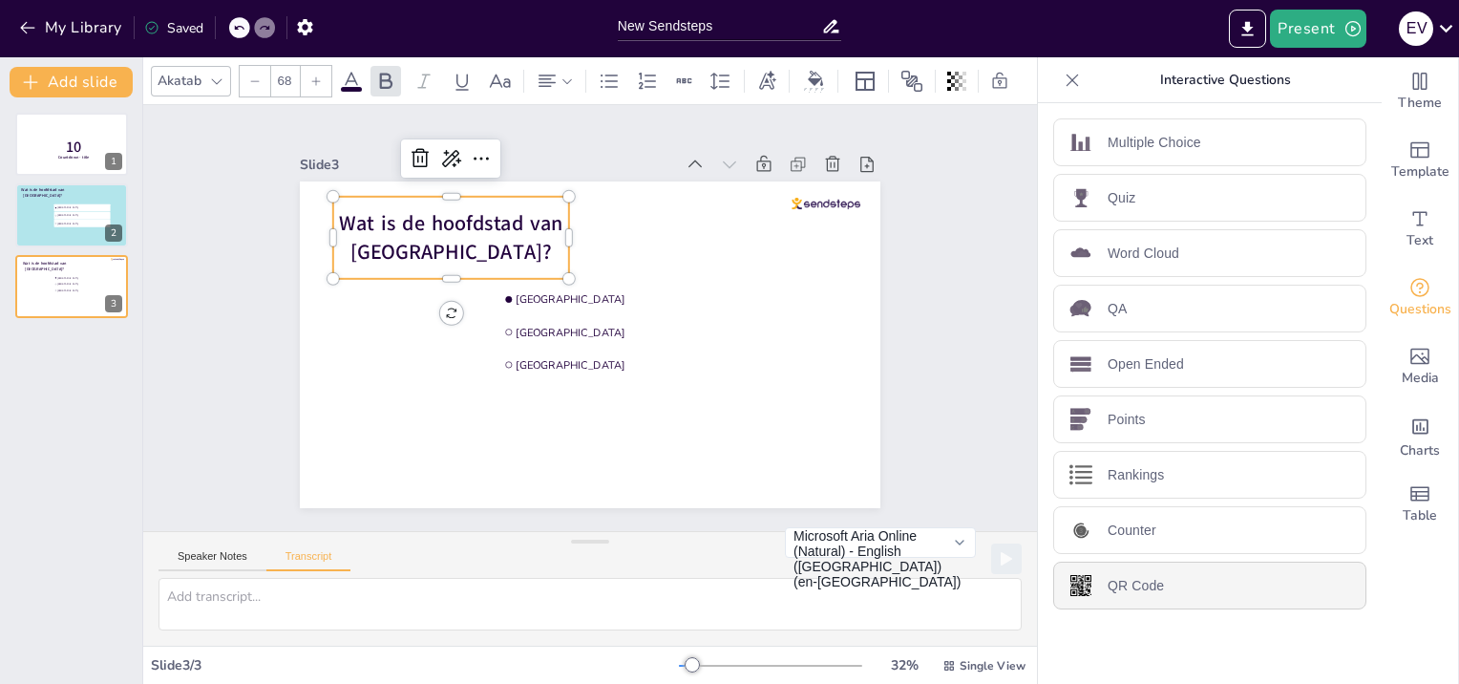
click at [1119, 581] on p "QR Code" at bounding box center [1136, 586] width 56 height 20
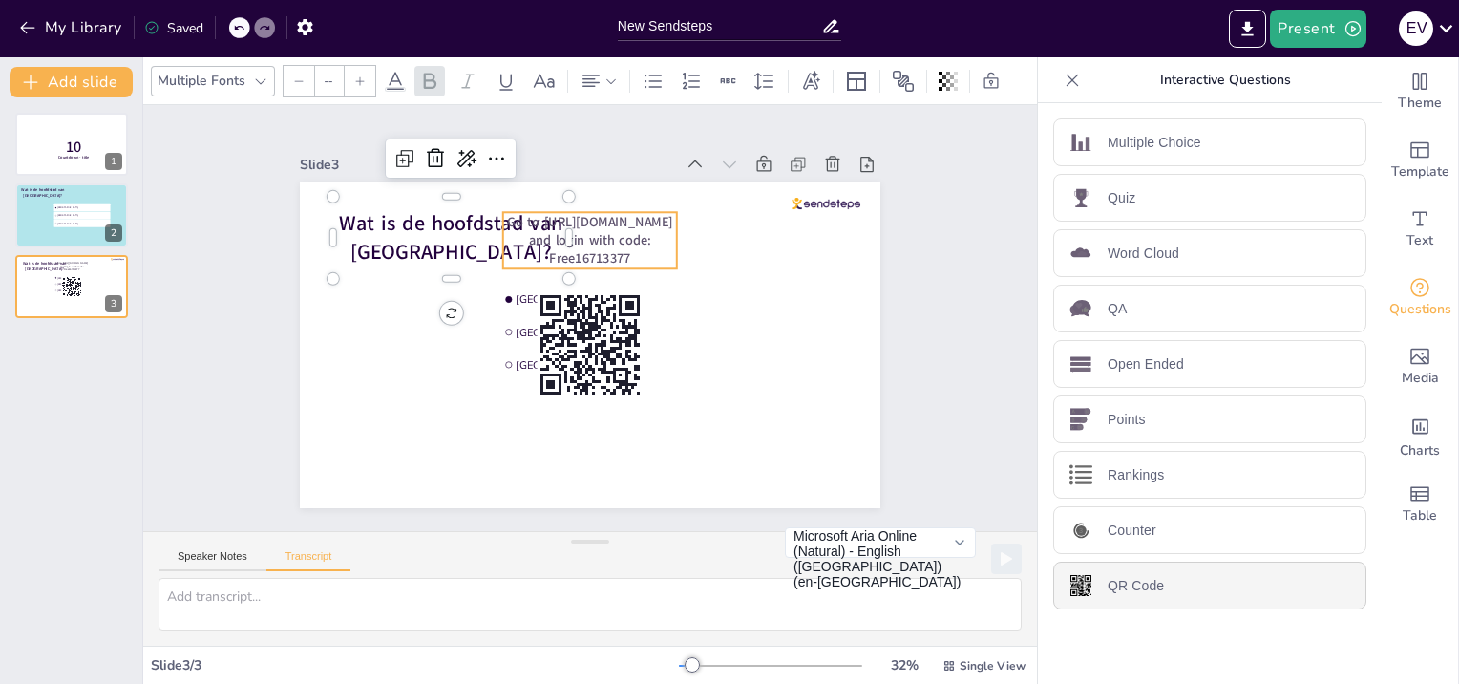
type input "44"
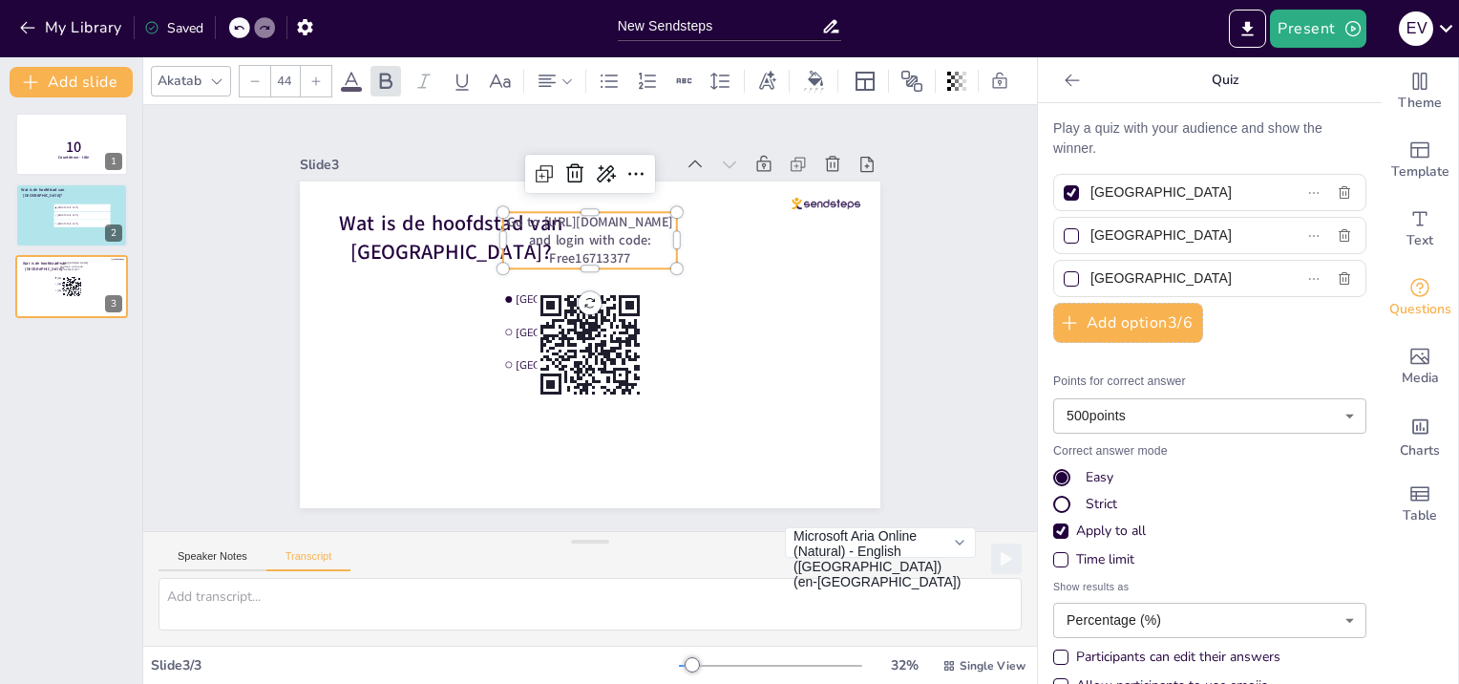
click at [623, 248] on p "Go to [URL][DOMAIN_NAME] and login with code: Free16713377" at bounding box center [590, 240] width 174 height 56
click at [566, 166] on icon at bounding box center [574, 173] width 17 height 19
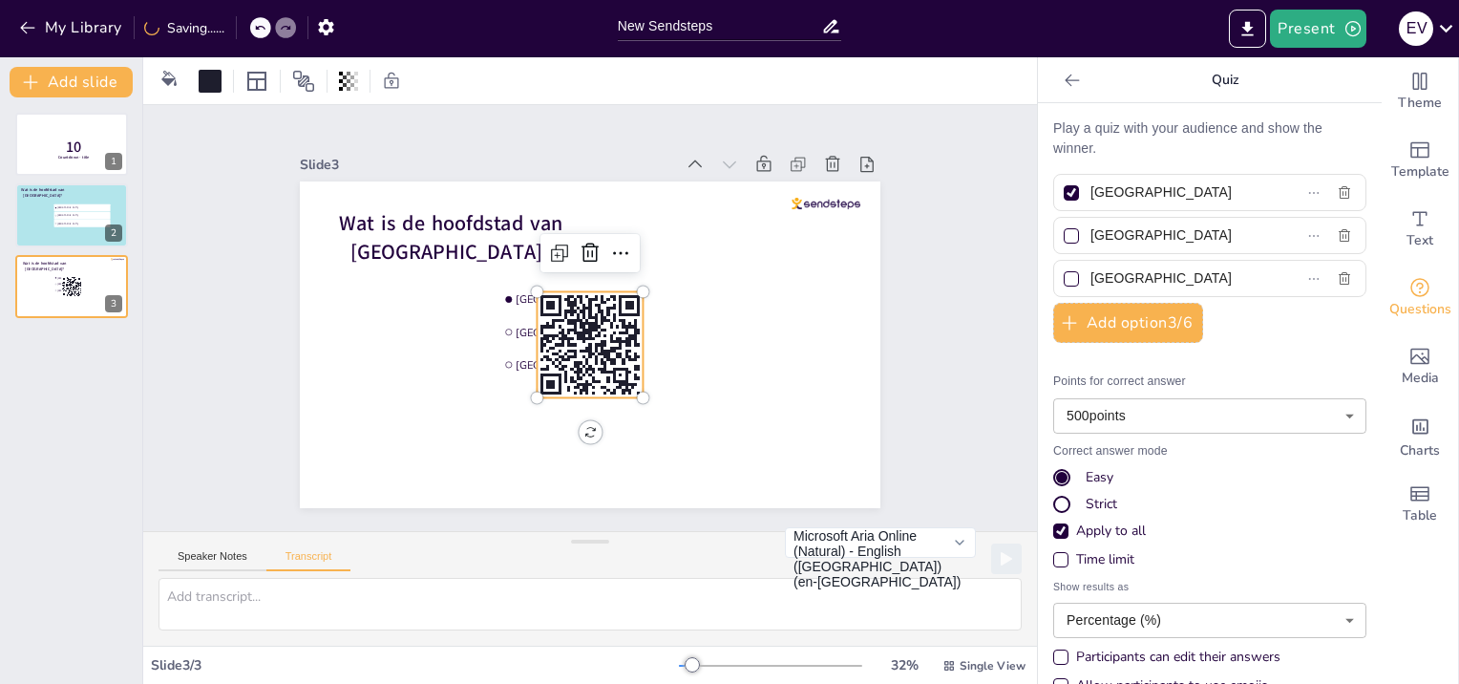
click at [604, 350] on rect at bounding box center [610, 351] width 12 height 3
click at [579, 246] on icon at bounding box center [590, 253] width 23 height 23
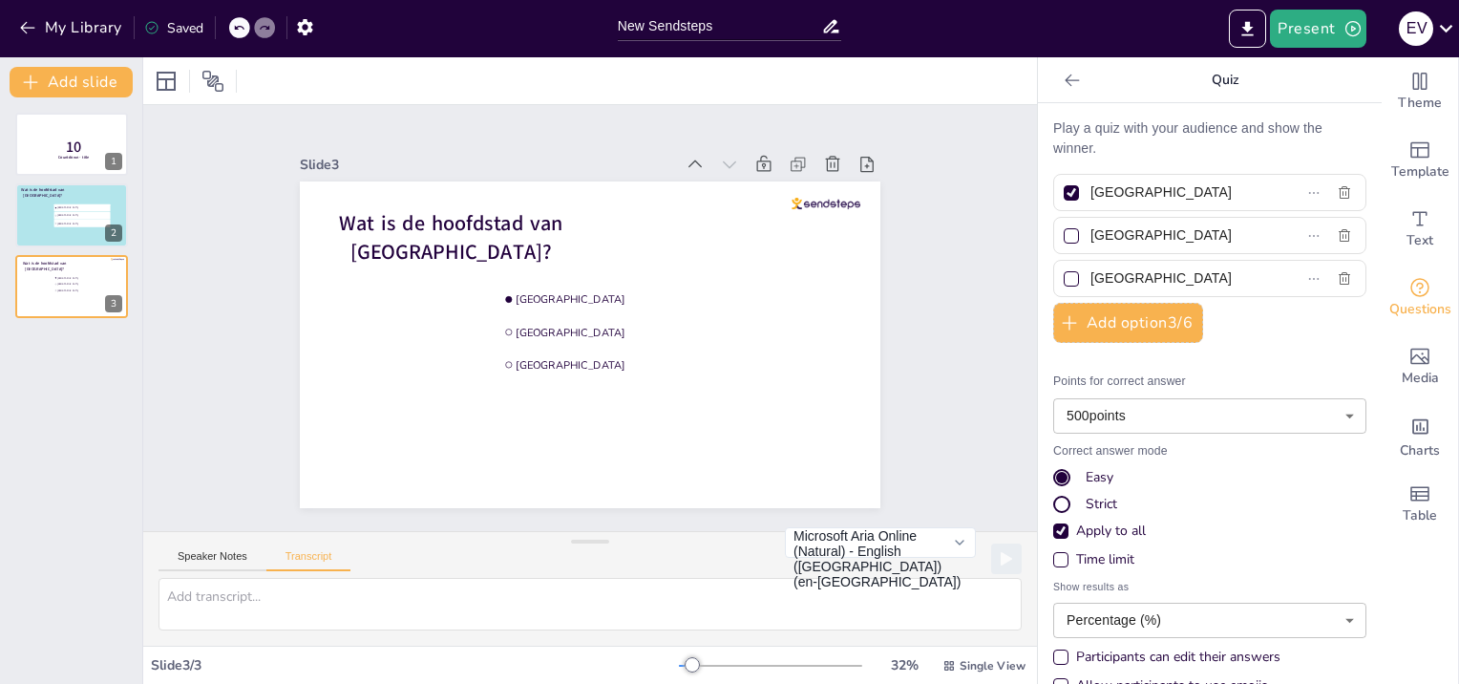
click at [1063, 76] on icon at bounding box center [1072, 80] width 19 height 19
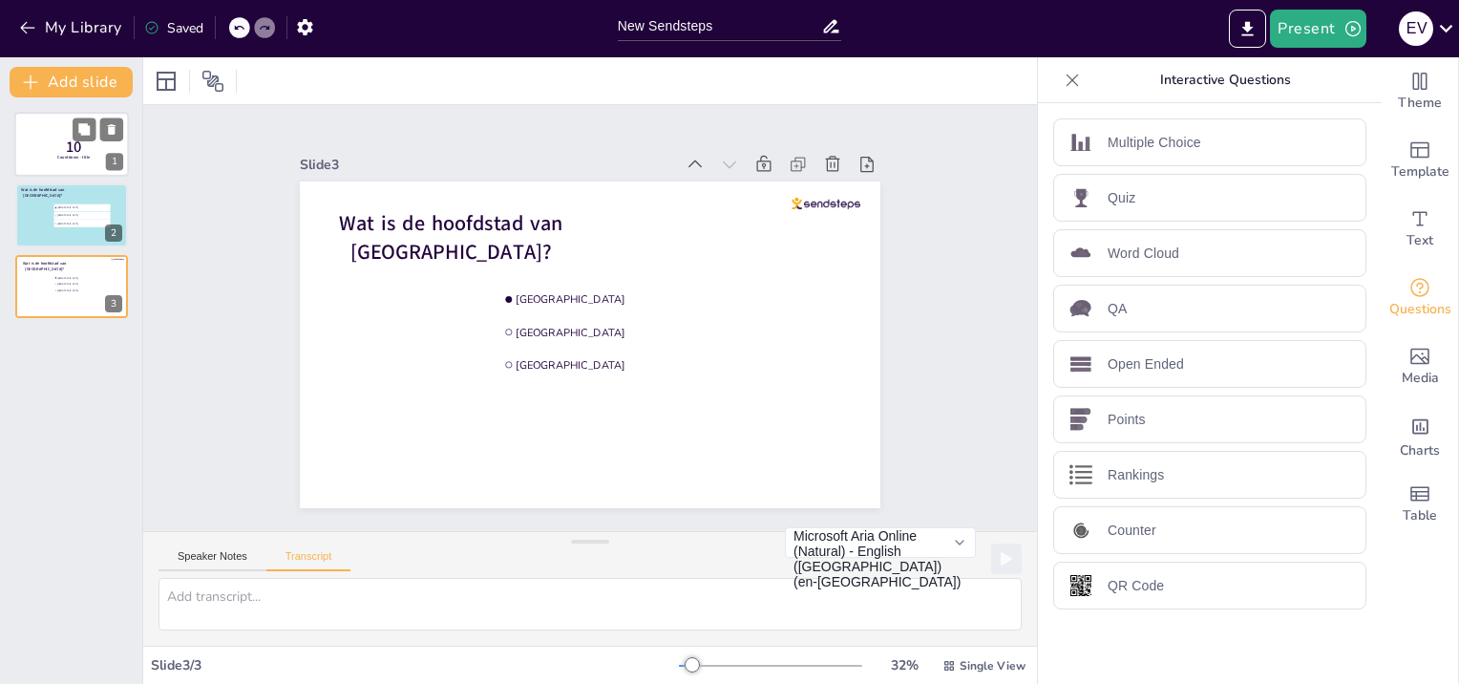
click at [65, 140] on p "10" at bounding box center [74, 147] width 51 height 21
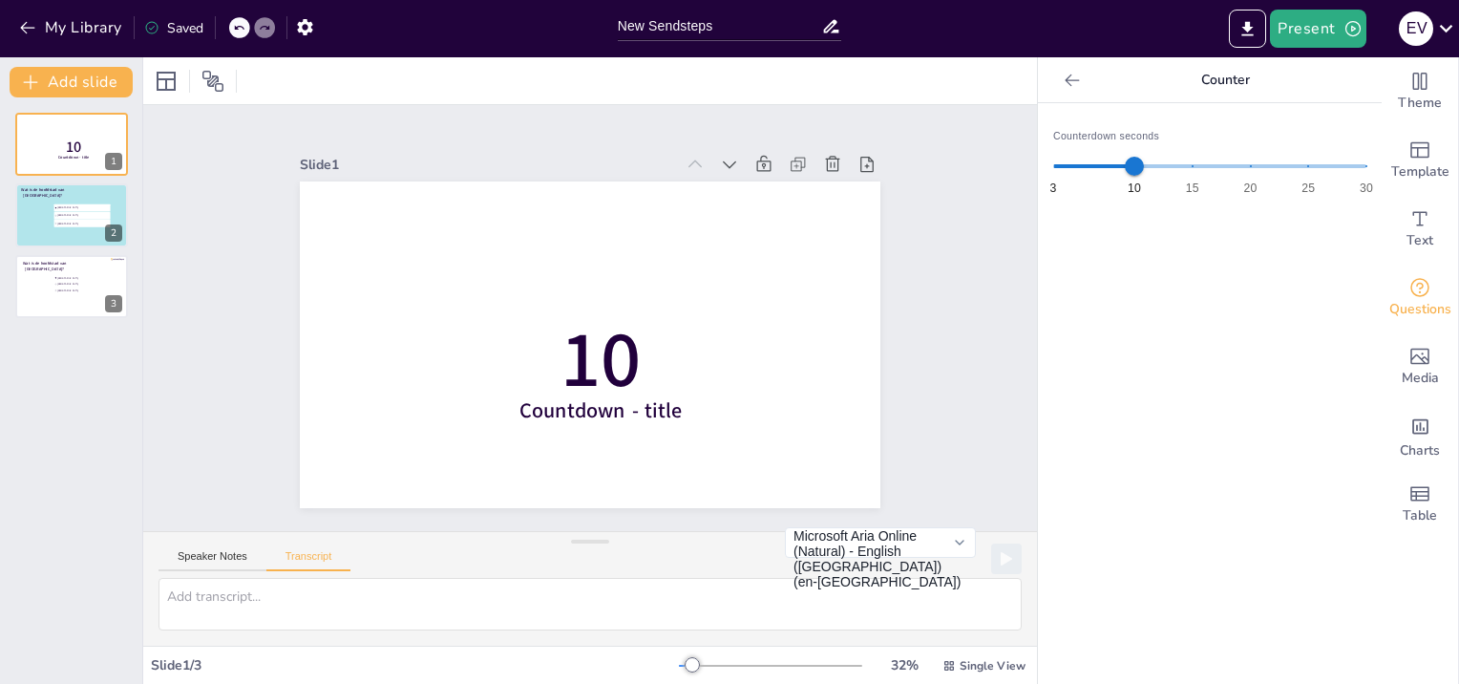
click at [1057, 68] on div at bounding box center [1072, 80] width 31 height 31
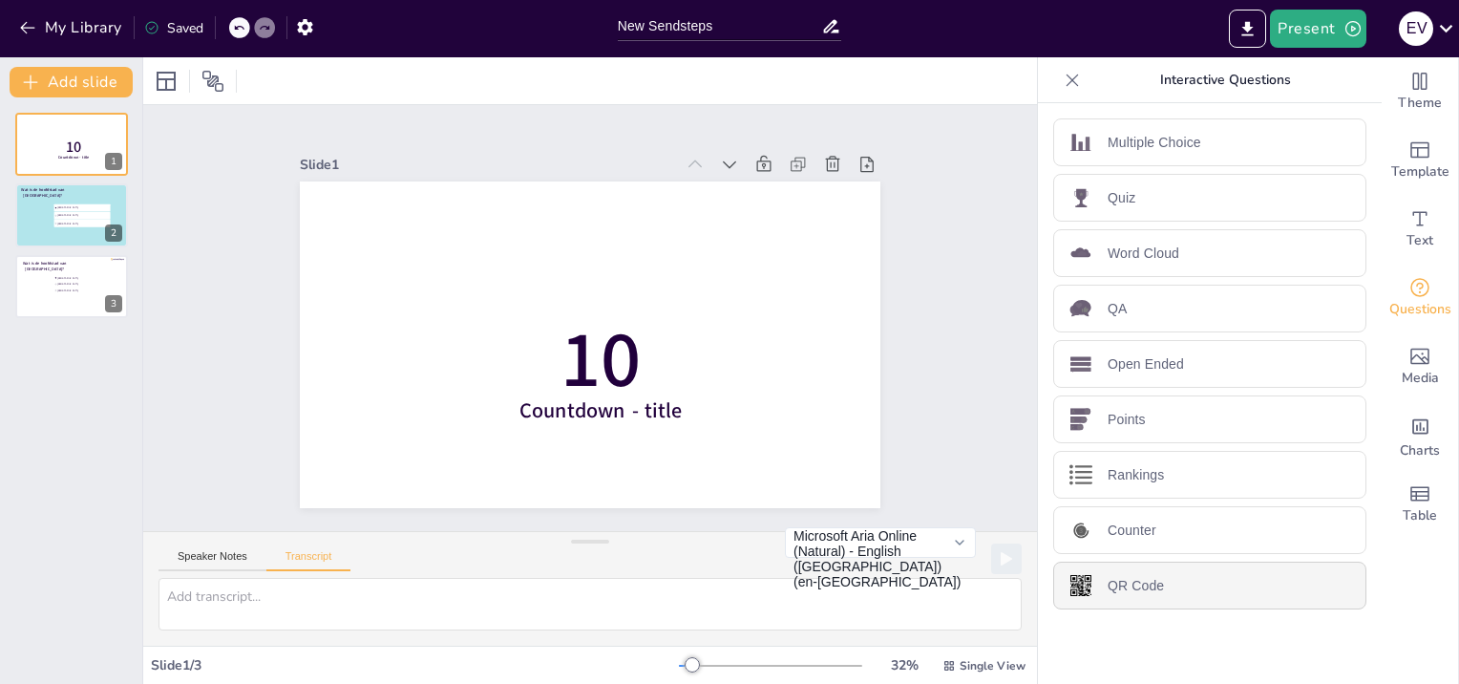
click at [1108, 578] on p "QR Code" at bounding box center [1136, 586] width 56 height 20
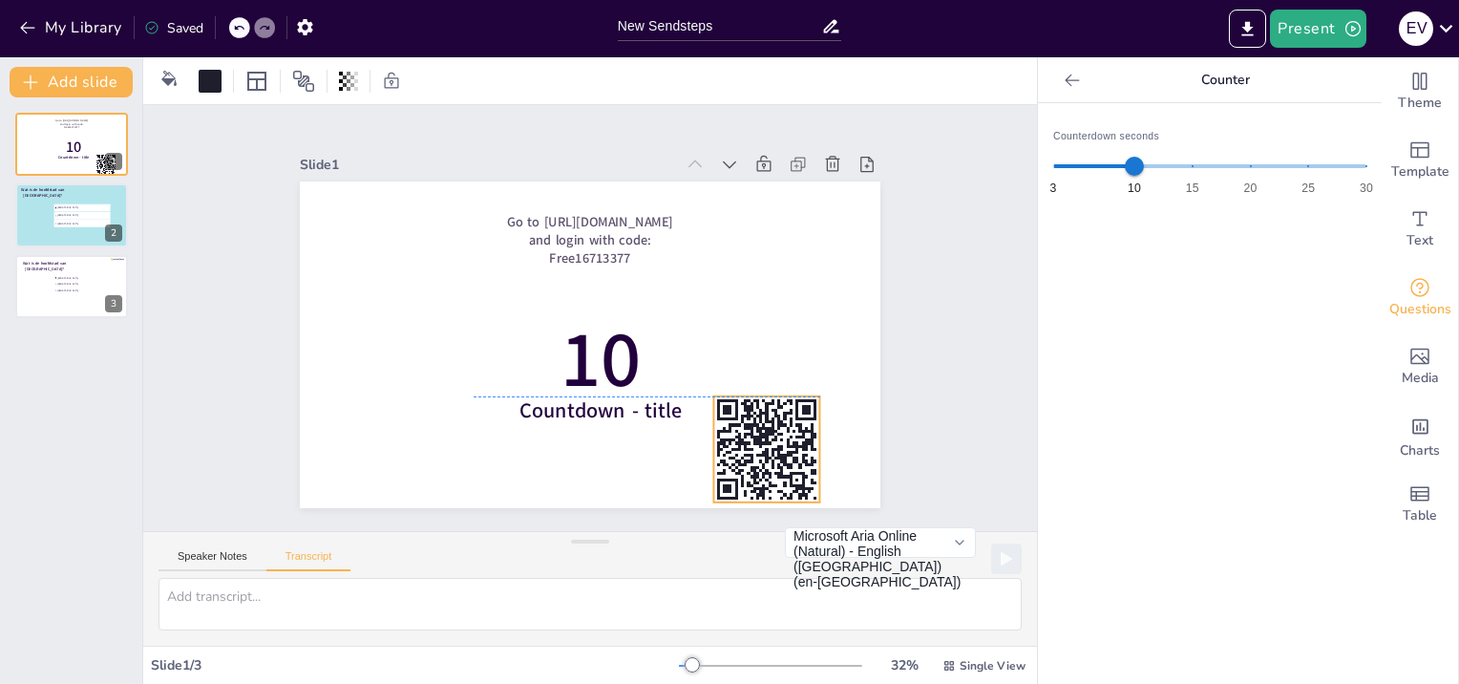
drag, startPoint x: 525, startPoint y: 331, endPoint x: 702, endPoint y: 435, distance: 204.6
click at [713, 435] on rect at bounding box center [766, 449] width 106 height 106
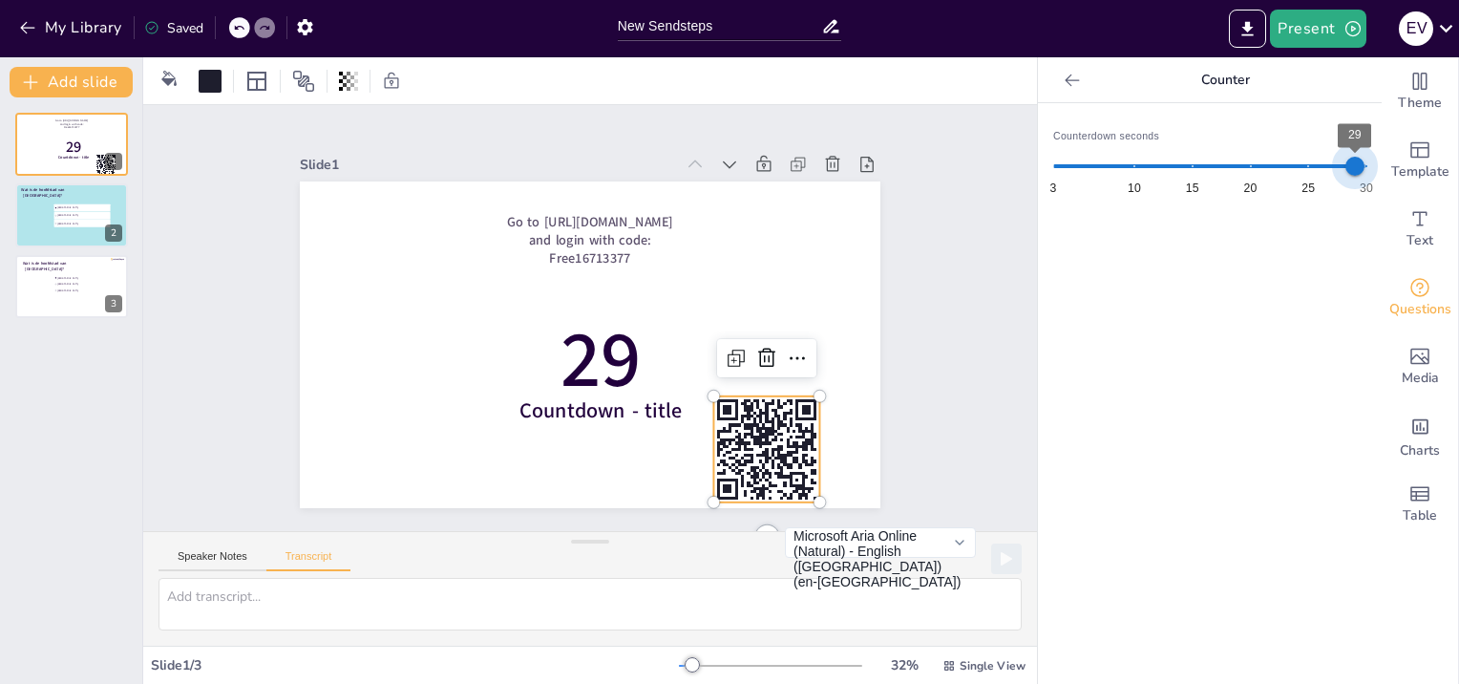
type input "30"
drag, startPoint x: 1114, startPoint y: 168, endPoint x: 1354, endPoint y: 172, distance: 240.7
click at [1357, 172] on span "30" at bounding box center [1366, 166] width 19 height 19
click at [1350, 24] on icon "button" at bounding box center [1353, 28] width 19 height 19
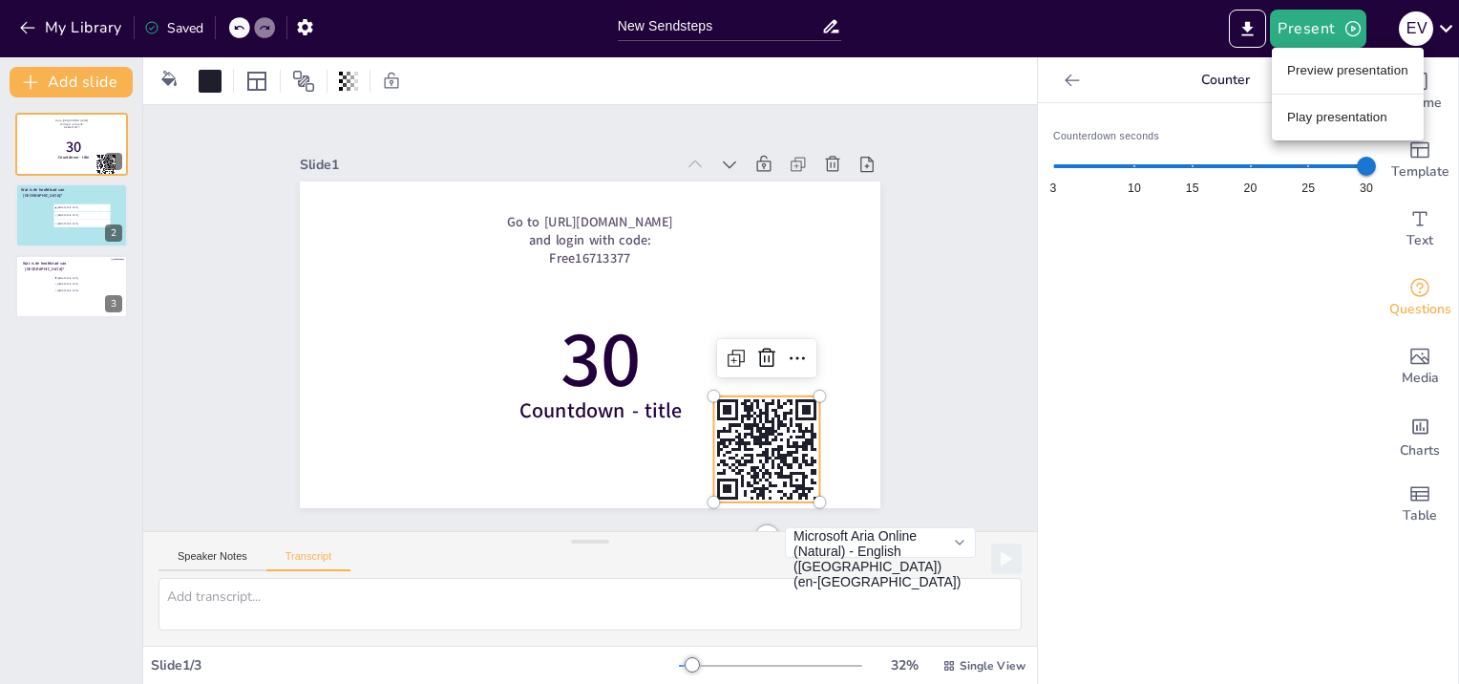
click at [1338, 75] on li "Preview presentation" at bounding box center [1348, 70] width 152 height 31
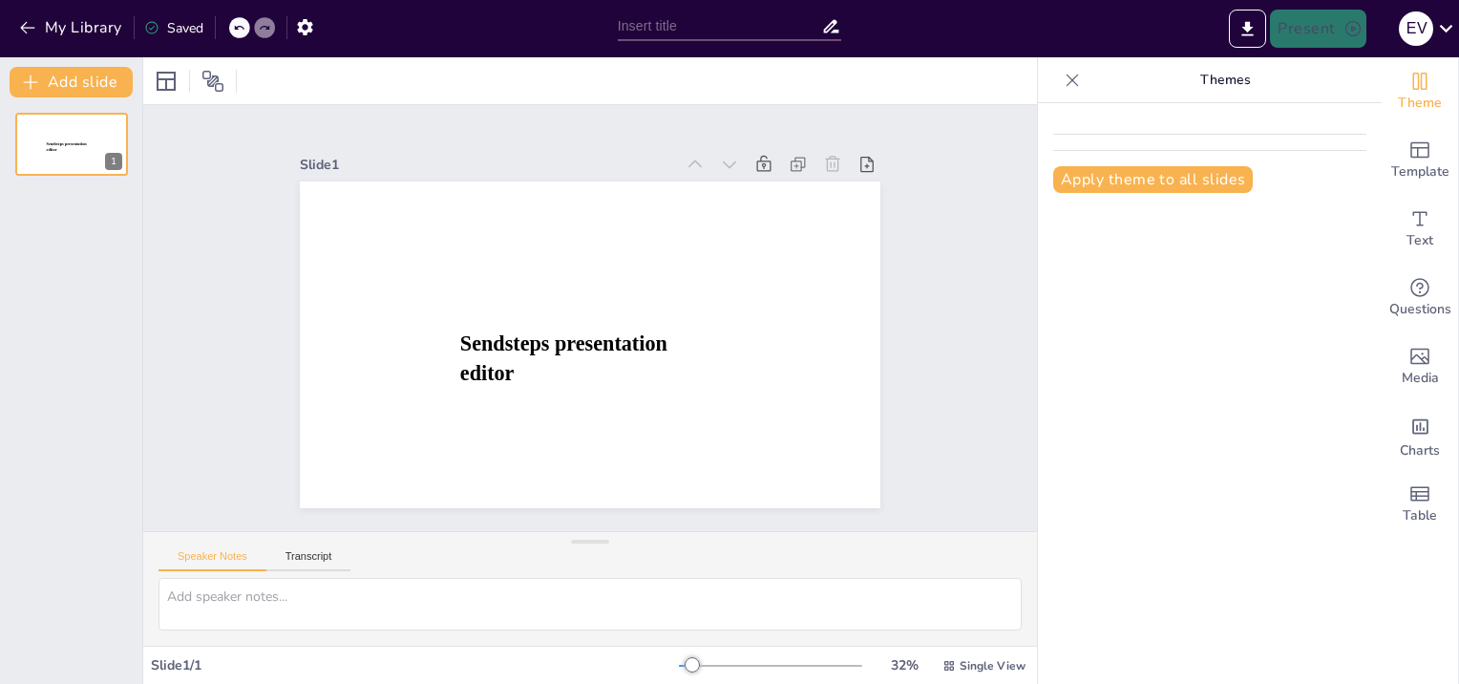
type input "New Sendsteps"
